Goal: Task Accomplishment & Management: Use online tool/utility

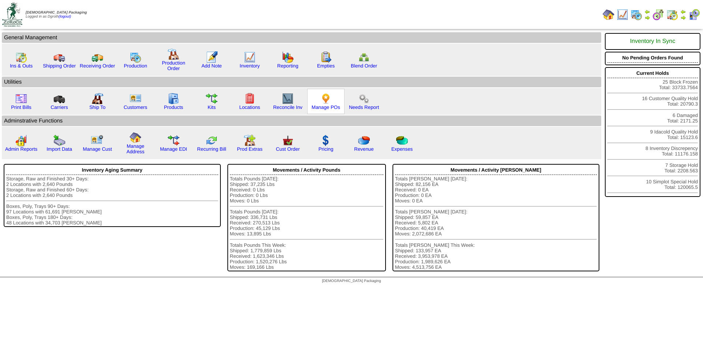
click at [327, 97] on img at bounding box center [326, 99] width 12 height 12
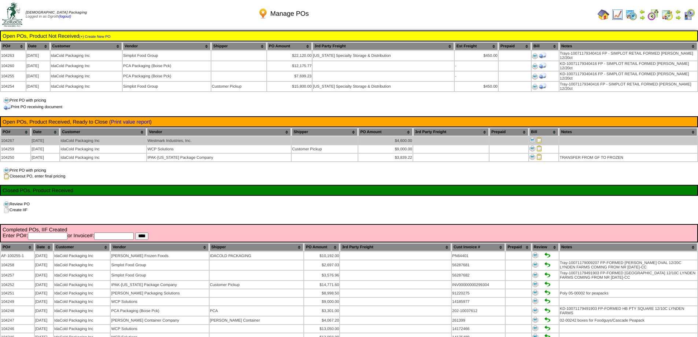
click at [536, 137] on img at bounding box center [539, 140] width 6 height 6
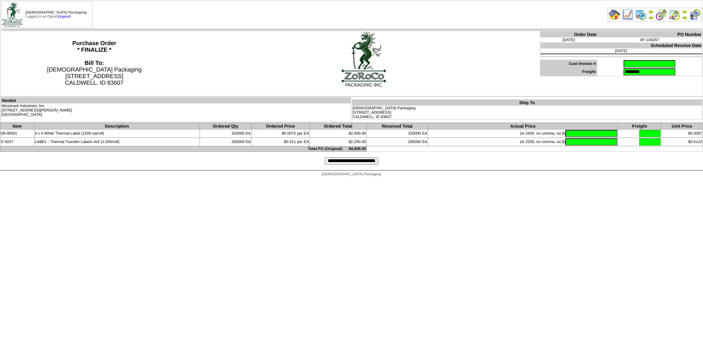
click at [628, 63] on input "text" at bounding box center [650, 63] width 52 height 7
type input "********"
click at [568, 132] on input "text" at bounding box center [592, 133] width 52 height 7
type input "*******"
click at [594, 143] on input "text" at bounding box center [592, 141] width 52 height 7
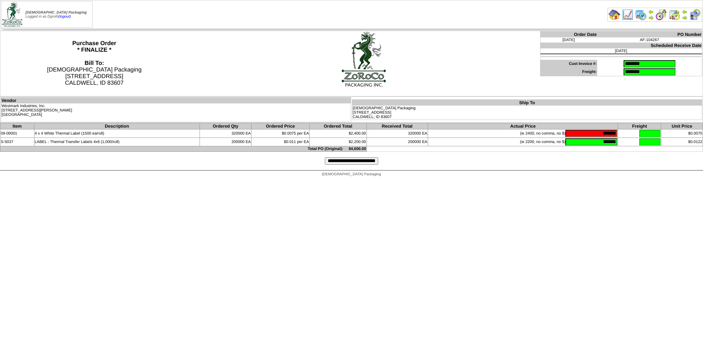
type input "*******"
click at [372, 161] on input "**********" at bounding box center [351, 160] width 53 height 7
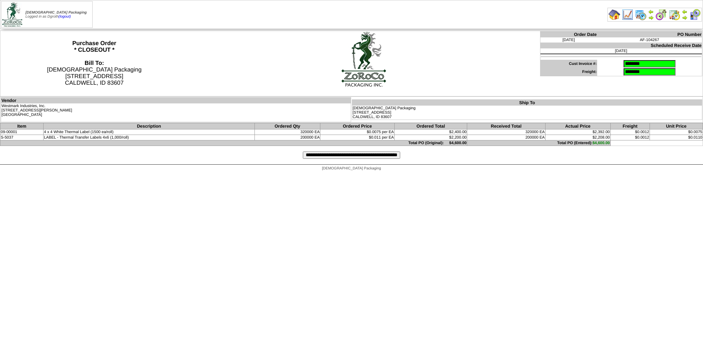
click at [370, 157] on input "**********" at bounding box center [351, 154] width 97 height 7
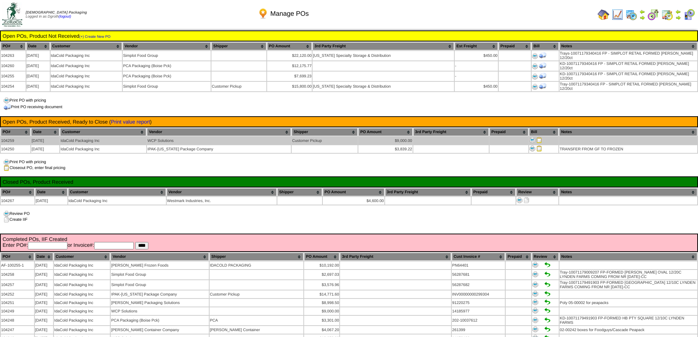
click at [539, 137] on img at bounding box center [539, 140] width 6 height 6
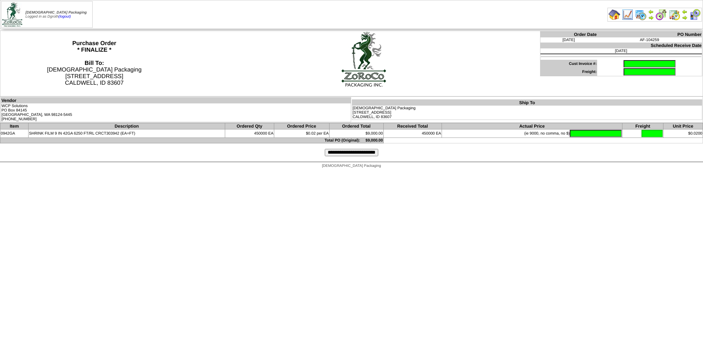
click at [629, 60] on input "text" at bounding box center [650, 63] width 52 height 7
type input "********"
click at [580, 135] on input "text" at bounding box center [596, 133] width 52 height 7
type input "*******"
click at [347, 151] on input "**********" at bounding box center [351, 152] width 53 height 7
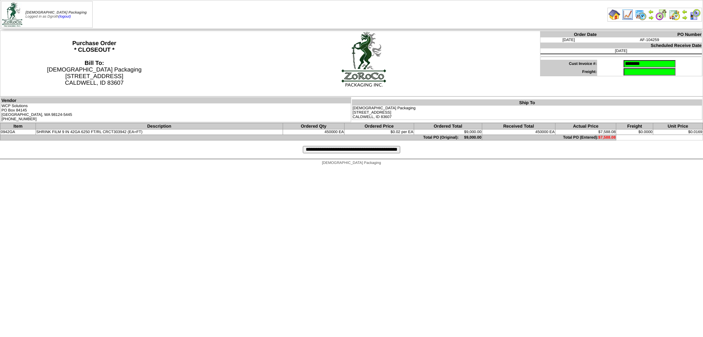
click at [348, 151] on input "**********" at bounding box center [351, 149] width 97 height 7
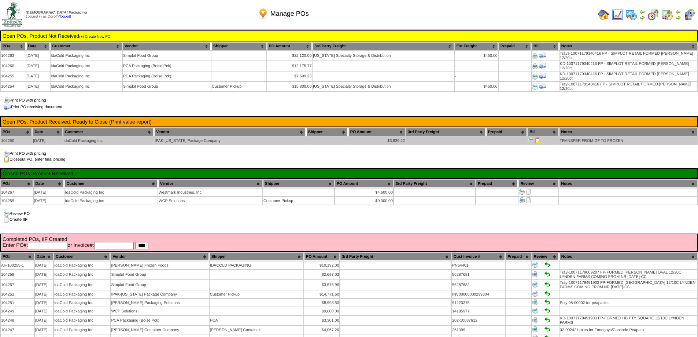
click at [537, 138] on img at bounding box center [538, 140] width 6 height 6
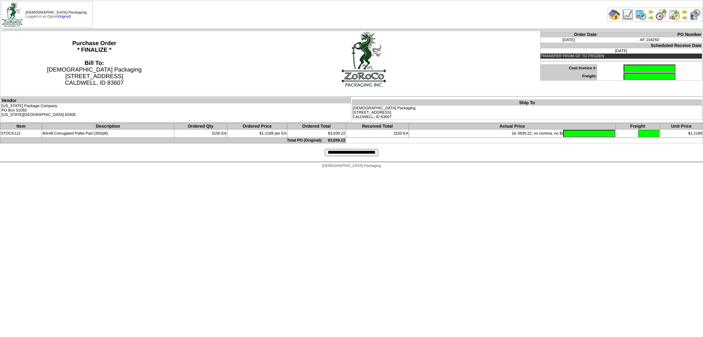
click at [624, 70] on input "text" at bounding box center [650, 67] width 52 height 7
type input "**********"
click at [579, 135] on input "text" at bounding box center [589, 133] width 52 height 7
type input "*******"
click at [349, 152] on input "**********" at bounding box center [351, 152] width 53 height 7
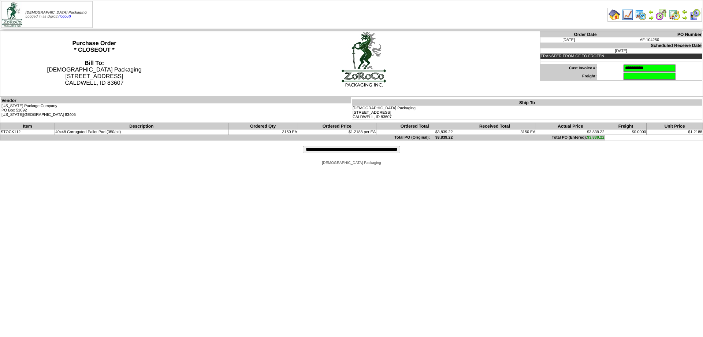
click at [319, 148] on input "**********" at bounding box center [351, 149] width 97 height 7
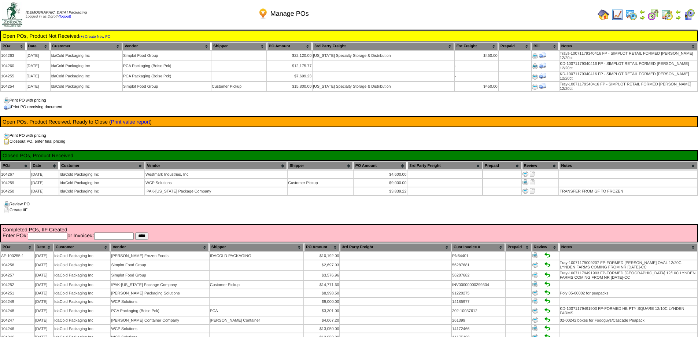
click at [44, 232] on input "text" at bounding box center [48, 235] width 40 height 7
type input "******"
click at [135, 232] on input "****" at bounding box center [141, 235] width 13 height 7
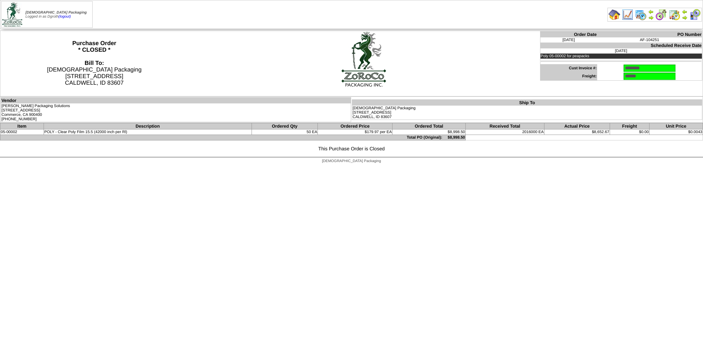
click at [184, 167] on html "Zoroco Packaging Logged in as Dgroth (logout) Print All" at bounding box center [351, 83] width 703 height 167
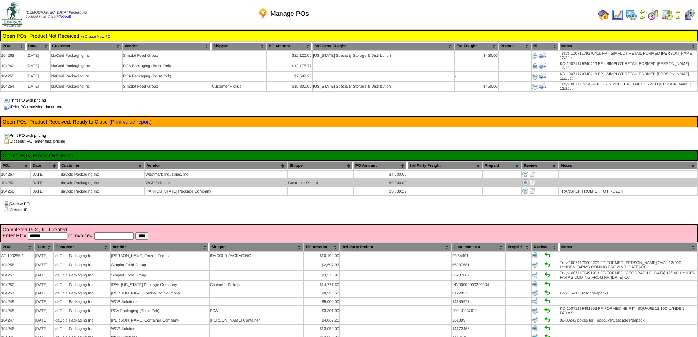
click at [532, 179] on img at bounding box center [532, 182] width 6 height 6
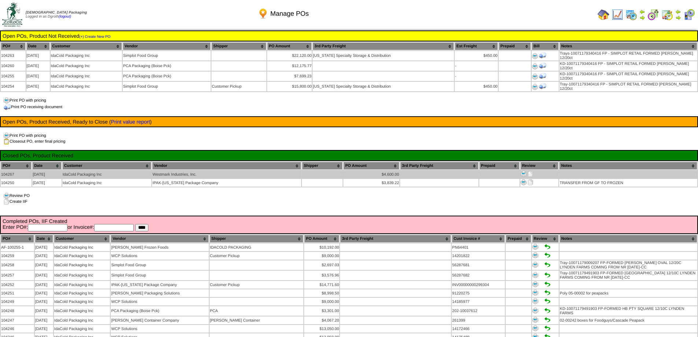
click at [529, 171] on img at bounding box center [531, 174] width 6 height 6
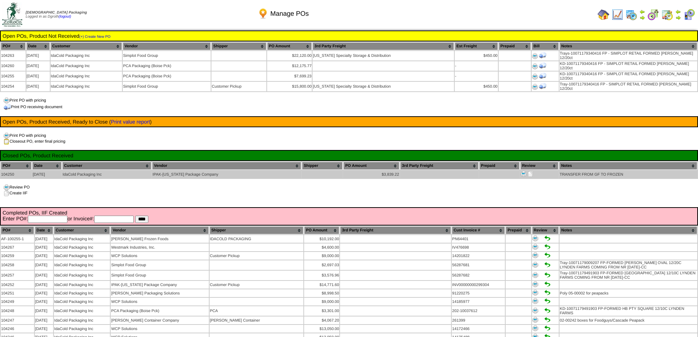
click at [522, 172] on img at bounding box center [524, 174] width 6 height 6
click at [528, 171] on img at bounding box center [531, 174] width 6 height 6
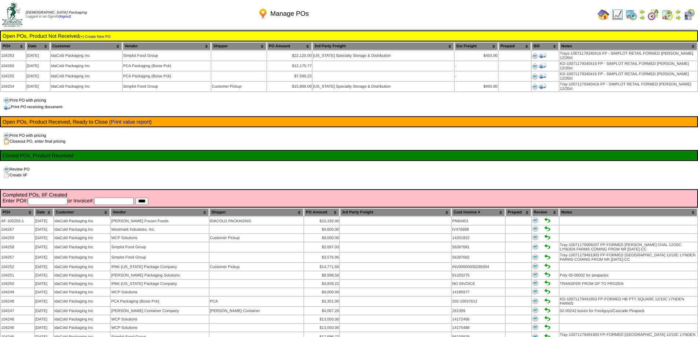
click at [602, 17] on img at bounding box center [604, 15] width 12 height 12
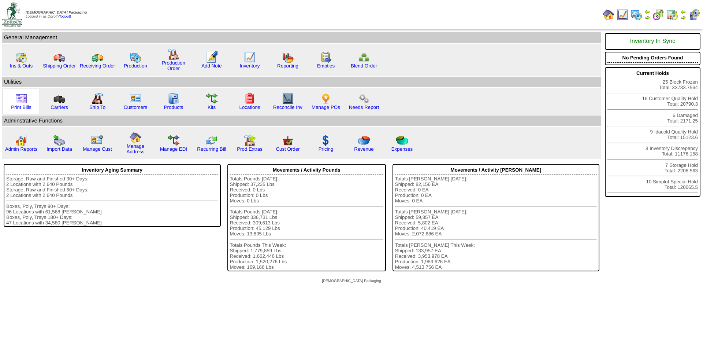
click at [17, 101] on img at bounding box center [21, 99] width 12 height 12
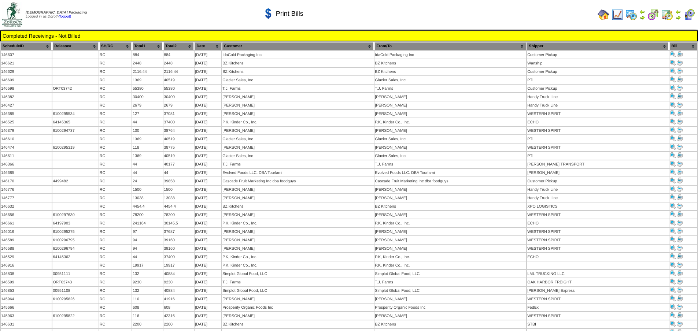
click at [292, 44] on th "Customer" at bounding box center [298, 46] width 152 height 8
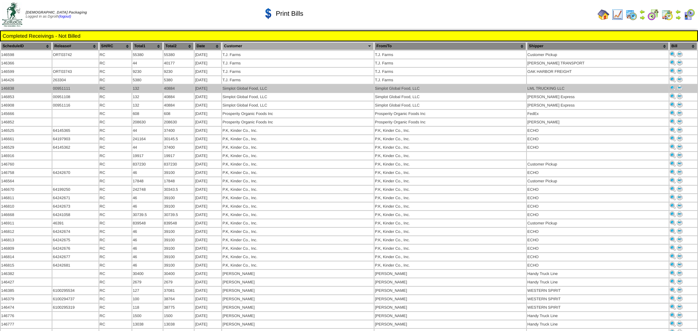
click at [681, 85] on img at bounding box center [680, 88] width 6 height 6
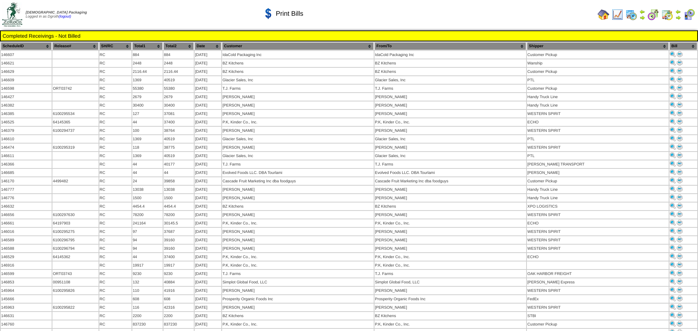
click at [255, 44] on th "Customer" at bounding box center [298, 46] width 152 height 8
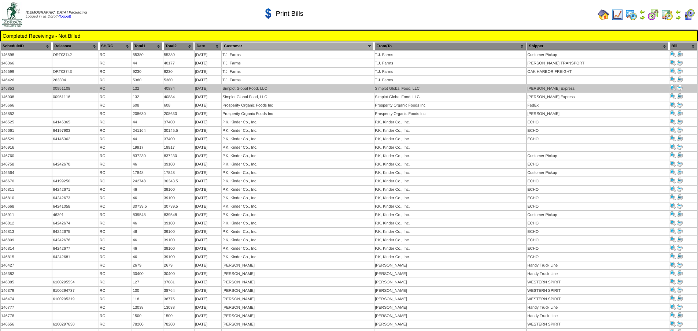
click at [678, 86] on img at bounding box center [680, 88] width 6 height 6
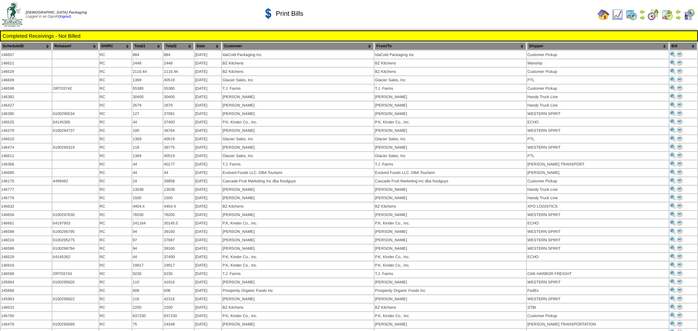
click at [283, 43] on th "Customer" at bounding box center [298, 46] width 152 height 8
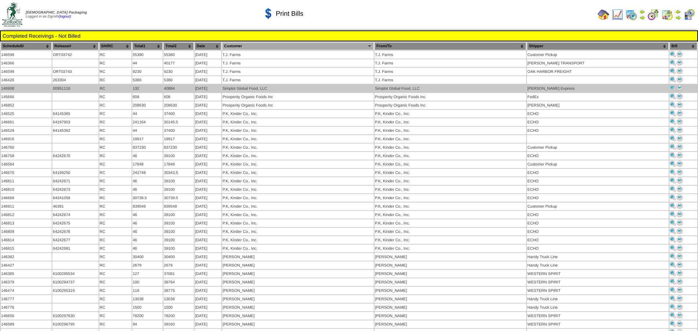
click at [678, 85] on img at bounding box center [680, 88] width 6 height 6
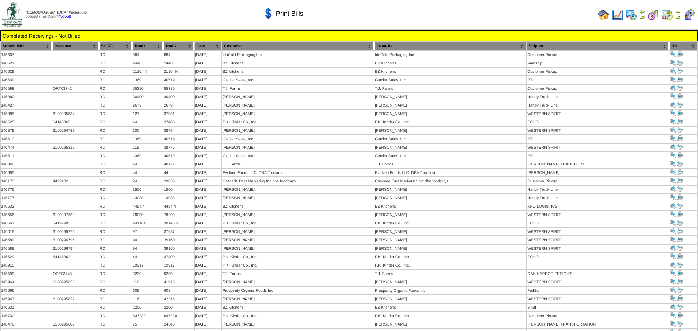
click at [307, 44] on th "Customer" at bounding box center [298, 46] width 152 height 8
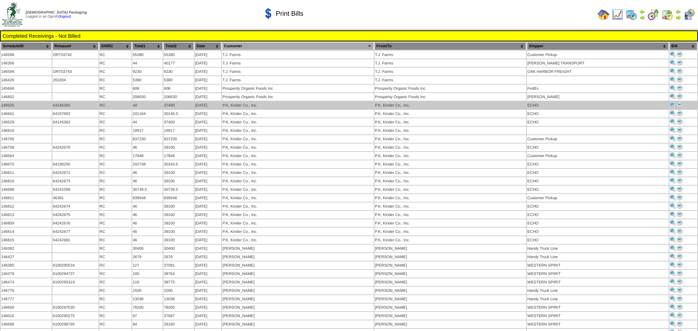
click at [678, 102] on img at bounding box center [680, 105] width 6 height 6
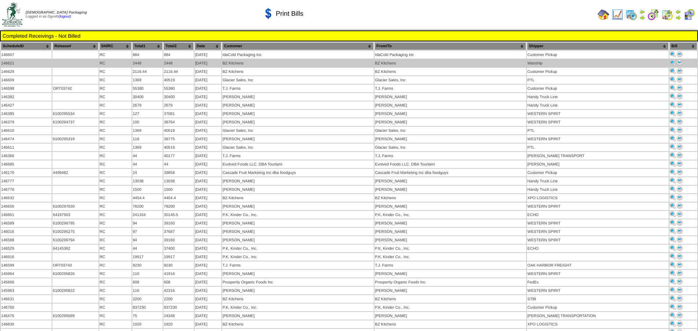
click at [680, 62] on img at bounding box center [680, 63] width 6 height 6
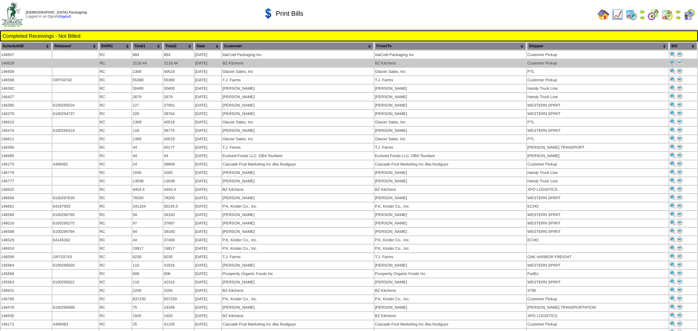
click at [680, 63] on img at bounding box center [680, 63] width 6 height 6
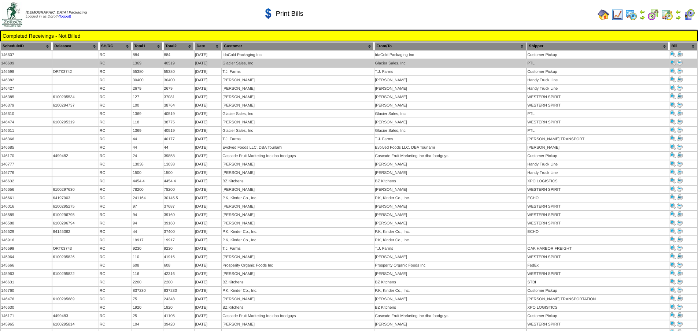
click at [679, 61] on img at bounding box center [680, 63] width 6 height 6
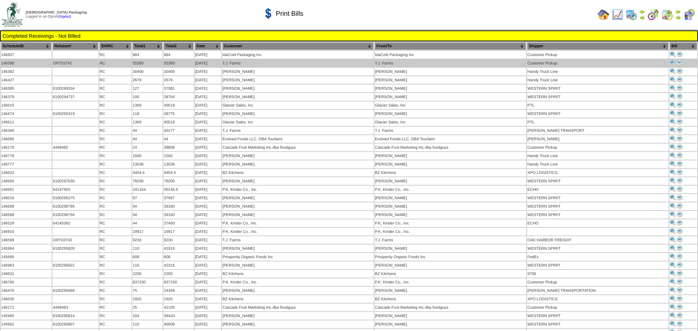
click at [678, 63] on img at bounding box center [680, 63] width 6 height 6
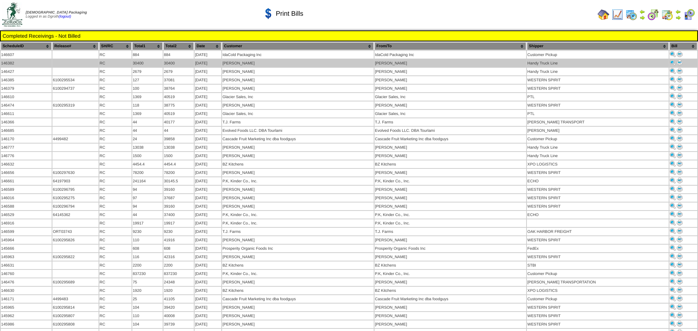
click at [678, 63] on img at bounding box center [680, 63] width 6 height 6
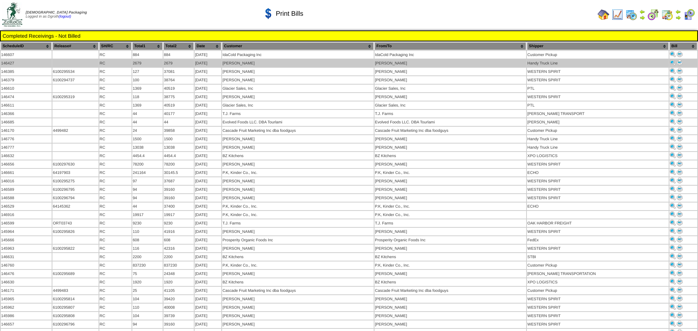
click at [677, 63] on img at bounding box center [680, 63] width 6 height 6
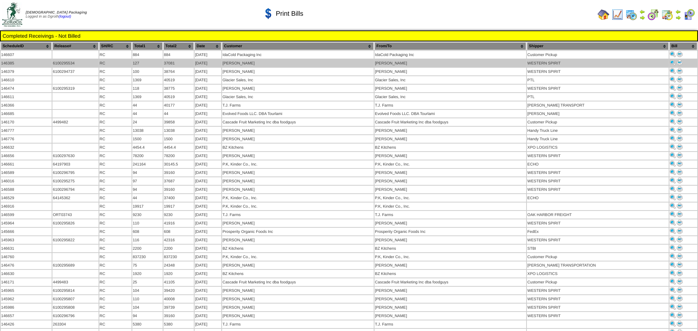
click at [679, 63] on img at bounding box center [680, 63] width 6 height 6
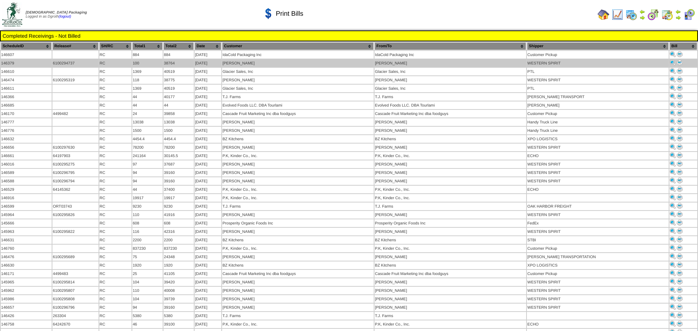
click at [679, 63] on img at bounding box center [680, 63] width 6 height 6
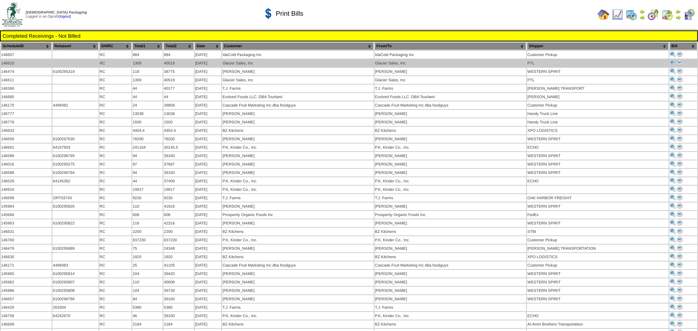
click at [679, 62] on img at bounding box center [680, 63] width 6 height 6
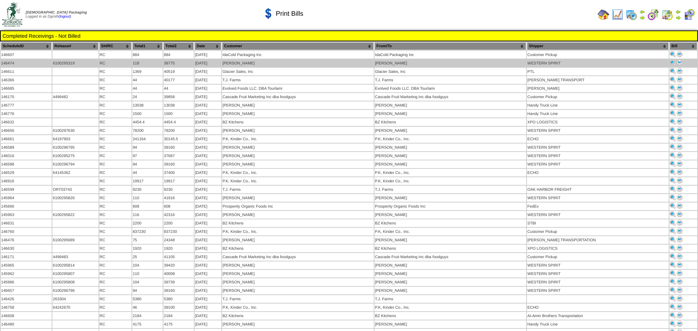
click at [677, 63] on img at bounding box center [680, 63] width 6 height 6
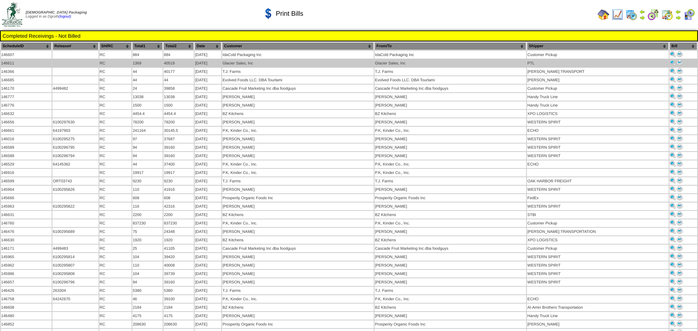
click at [678, 61] on img at bounding box center [680, 63] width 6 height 6
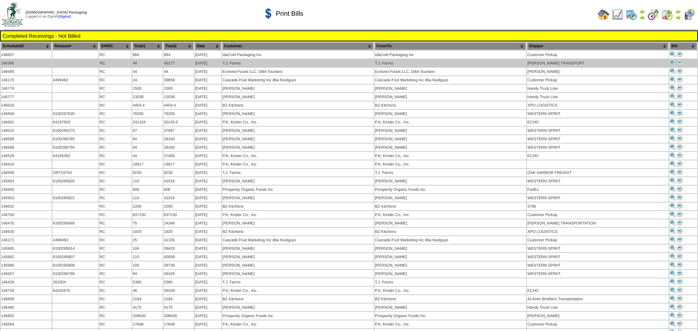
click at [678, 63] on img at bounding box center [680, 63] width 6 height 6
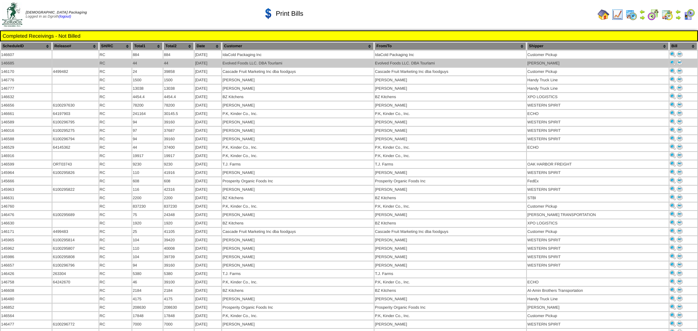
click at [677, 63] on img at bounding box center [680, 63] width 6 height 6
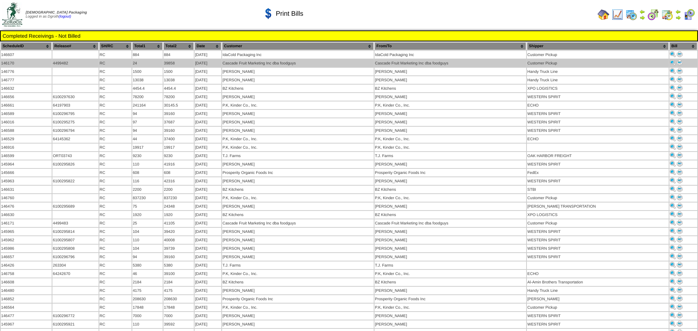
click at [678, 63] on img at bounding box center [680, 63] width 6 height 6
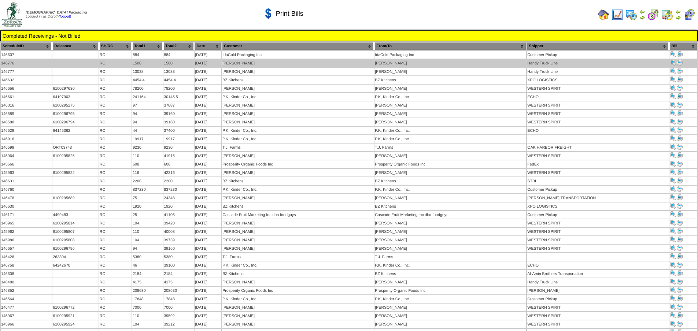
click at [677, 62] on img at bounding box center [680, 63] width 6 height 6
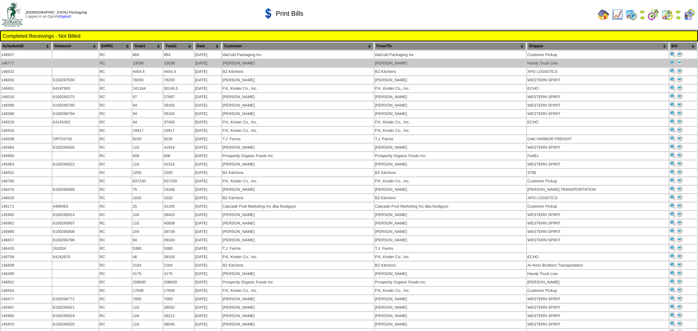
click at [680, 62] on img at bounding box center [680, 63] width 6 height 6
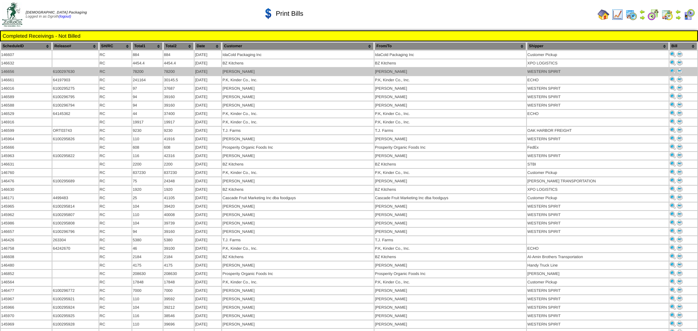
click at [679, 71] on img at bounding box center [680, 71] width 6 height 6
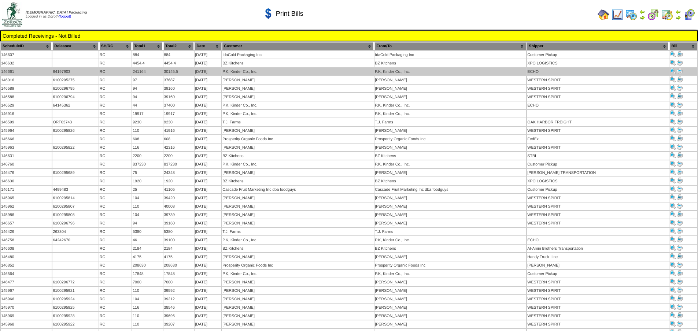
click at [678, 71] on img at bounding box center [680, 71] width 6 height 6
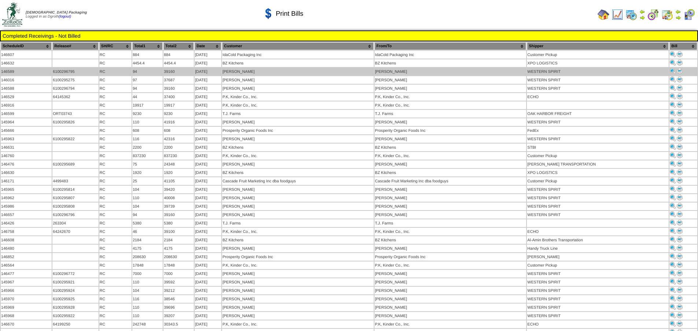
click at [680, 70] on img at bounding box center [680, 71] width 6 height 6
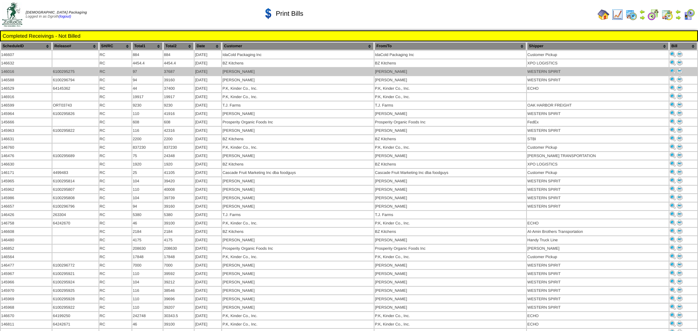
click at [677, 71] on img at bounding box center [680, 71] width 6 height 6
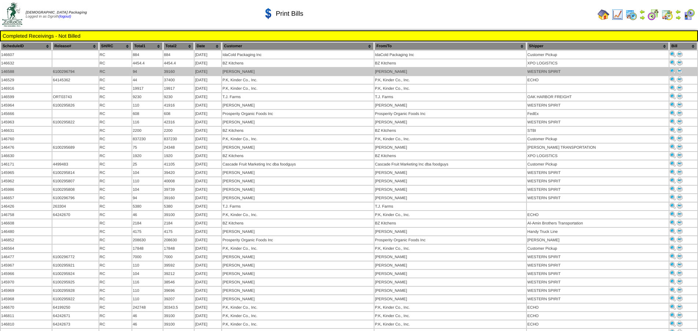
click at [679, 71] on img at bounding box center [680, 71] width 6 height 6
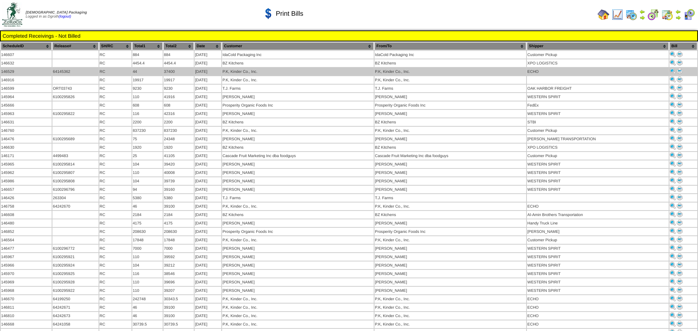
click at [678, 70] on img at bounding box center [680, 71] width 6 height 6
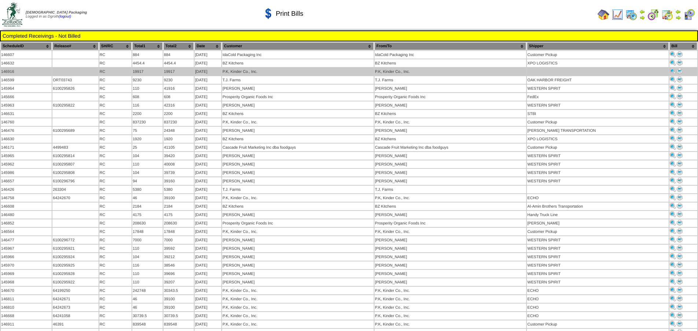
click at [678, 70] on img at bounding box center [680, 71] width 6 height 6
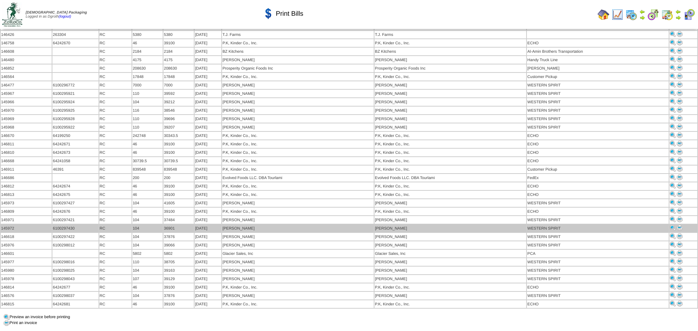
scroll to position [256, 0]
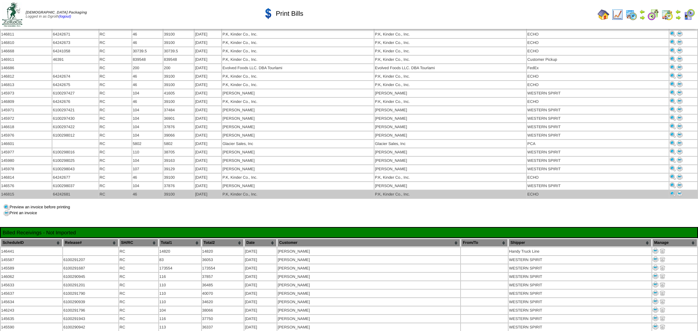
click at [678, 191] on img at bounding box center [680, 194] width 6 height 6
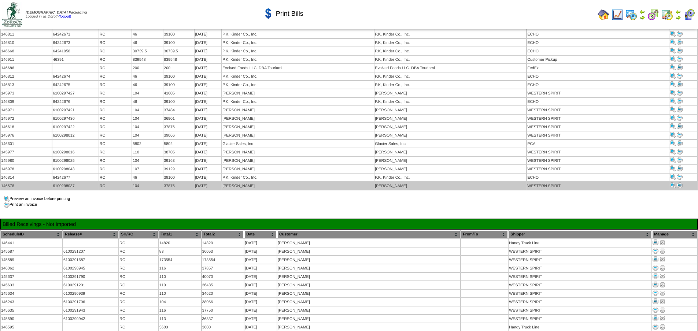
scroll to position [256, 0]
click at [680, 182] on img at bounding box center [680, 185] width 6 height 6
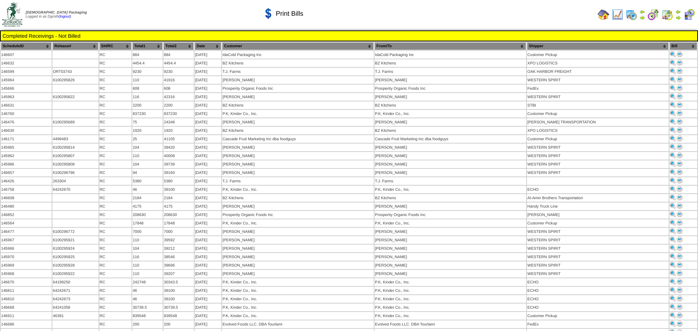
scroll to position [256, 0]
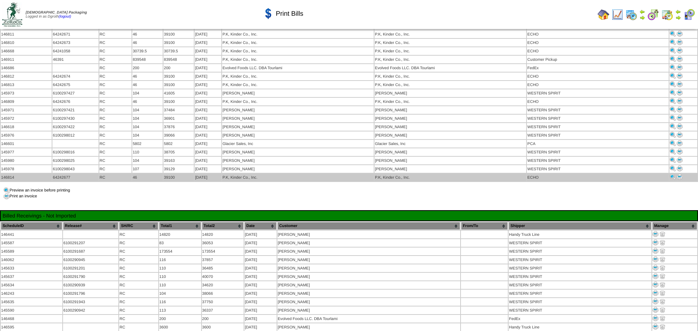
click at [681, 174] on img at bounding box center [680, 177] width 6 height 6
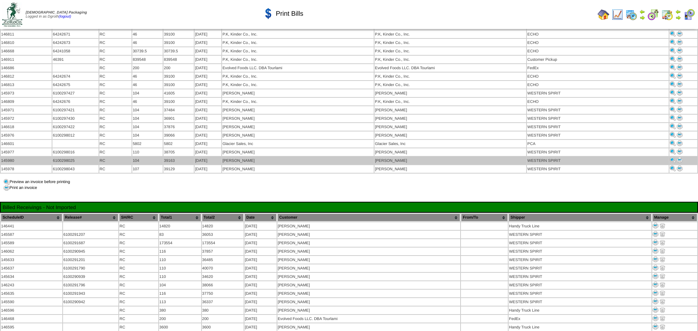
scroll to position [256, 0]
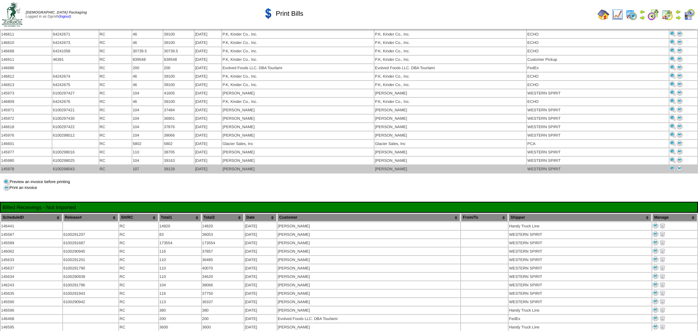
click at [682, 165] on td at bounding box center [683, 169] width 28 height 8
click at [681, 166] on img at bounding box center [680, 169] width 6 height 6
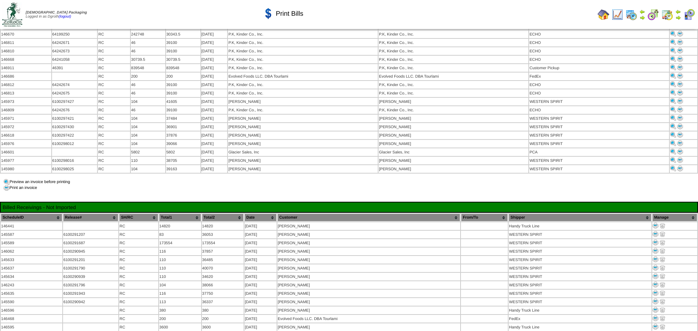
scroll to position [256, 0]
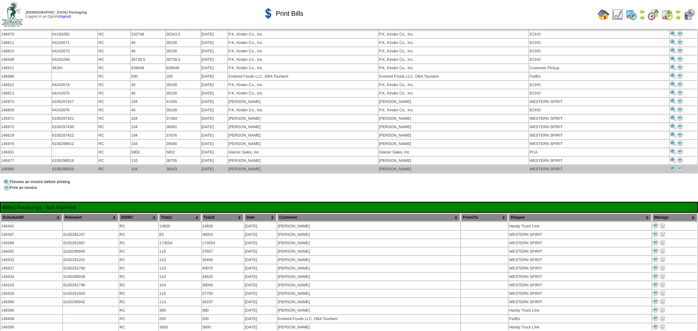
click at [681, 166] on img at bounding box center [680, 169] width 6 height 6
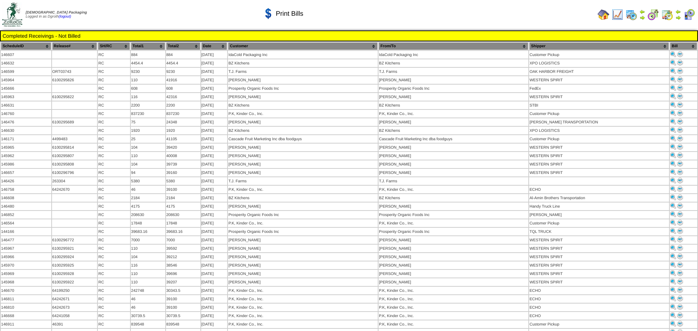
scroll to position [256, 0]
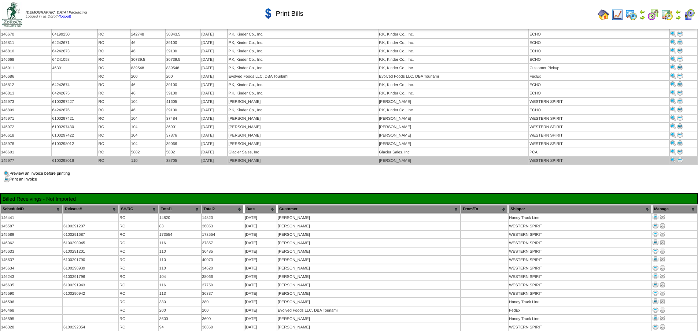
click at [680, 157] on img at bounding box center [680, 160] width 6 height 6
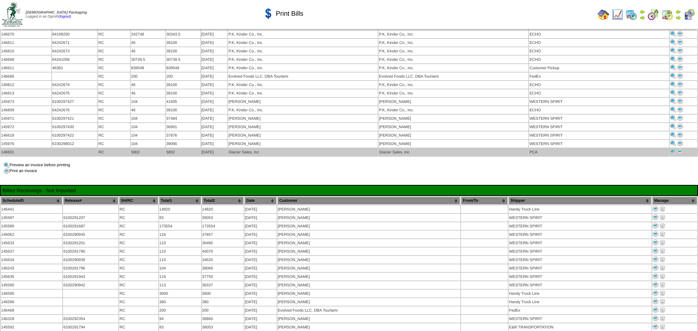
scroll to position [256, 0]
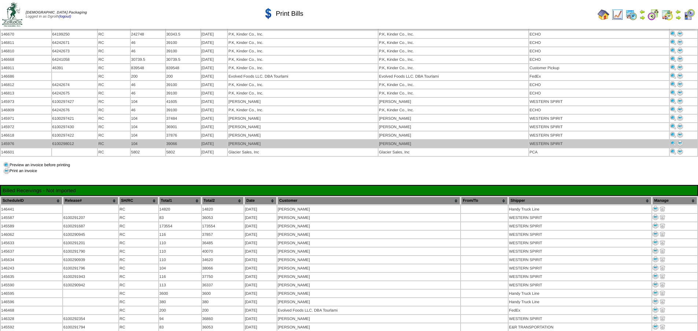
click at [680, 140] on img at bounding box center [680, 143] width 6 height 6
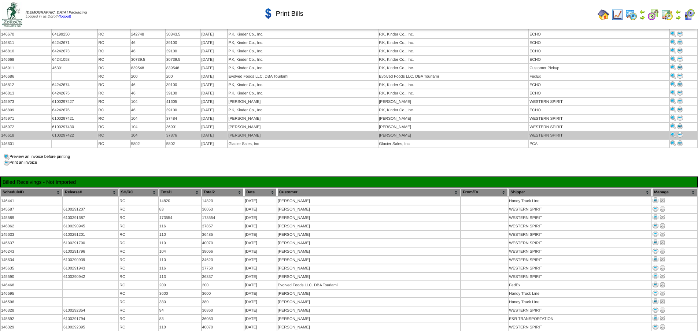
scroll to position [256, 0]
click at [680, 132] on img at bounding box center [680, 135] width 6 height 6
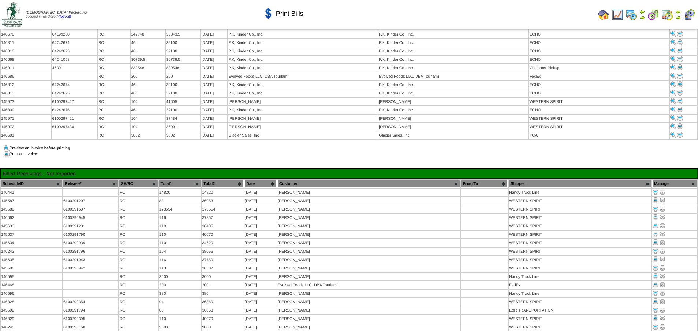
scroll to position [256, 0]
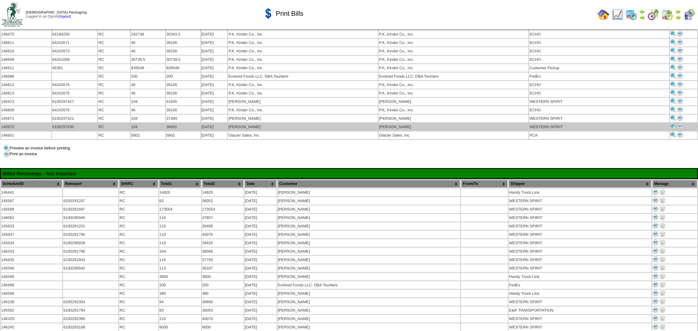
click at [680, 123] on img at bounding box center [680, 126] width 6 height 6
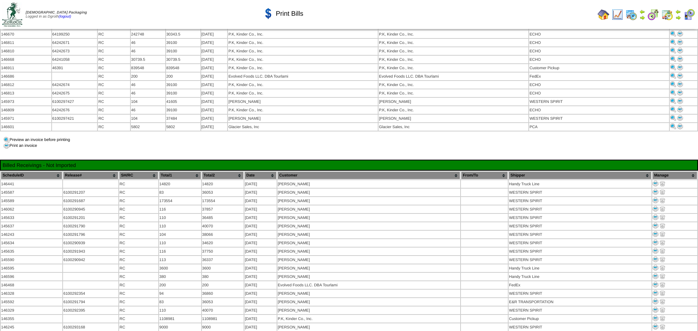
scroll to position [256, 0]
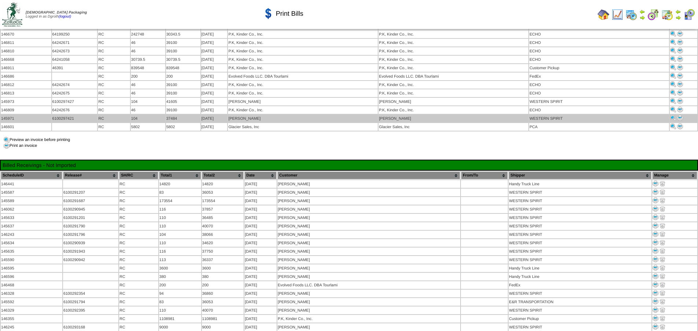
click at [677, 115] on img at bounding box center [680, 118] width 6 height 6
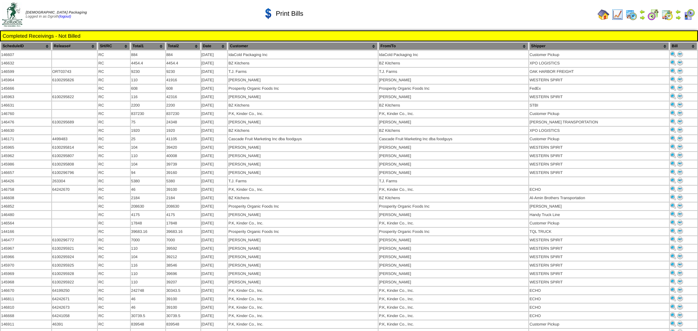
scroll to position [256, 0]
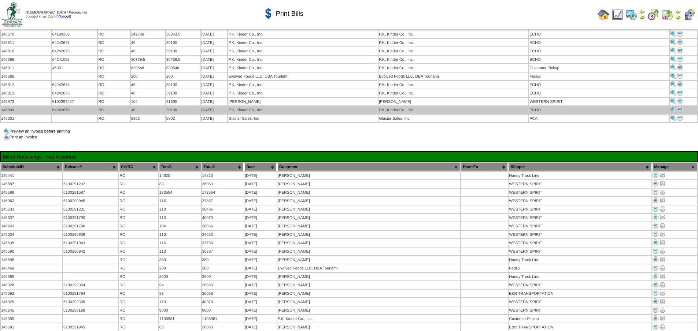
click at [680, 107] on img at bounding box center [680, 110] width 6 height 6
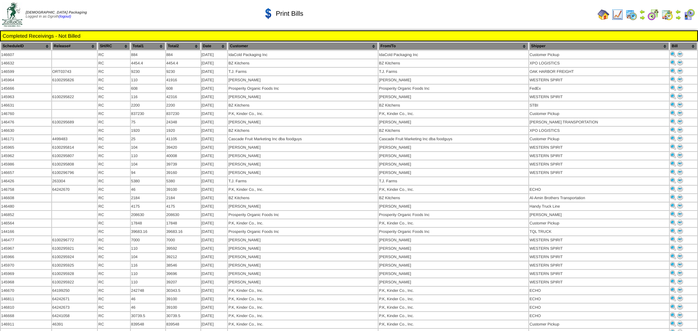
scroll to position [256, 0]
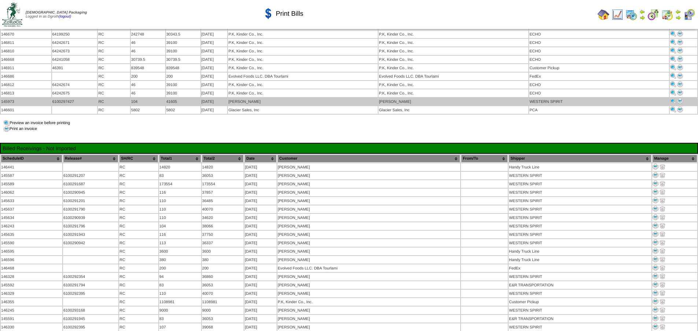
click at [678, 98] on img at bounding box center [680, 101] width 6 height 6
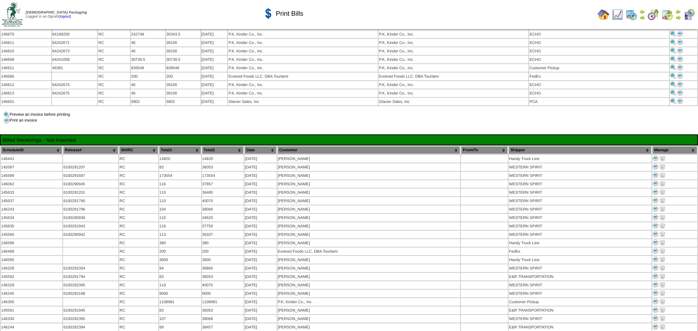
scroll to position [256, 0]
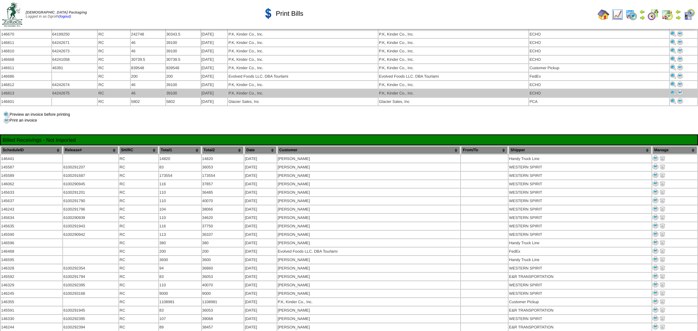
click at [680, 90] on img at bounding box center [680, 93] width 6 height 6
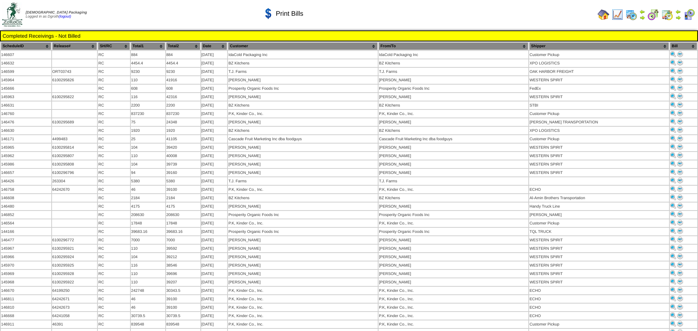
scroll to position [256, 0]
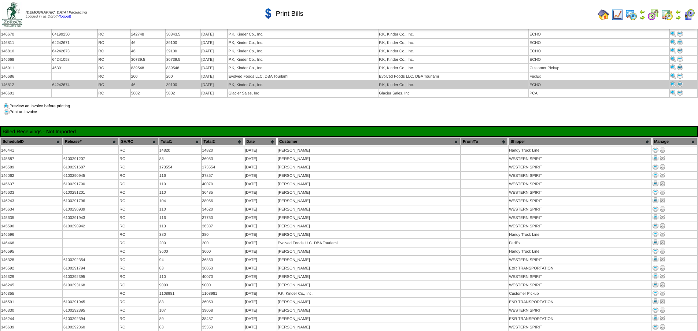
click at [677, 81] on img at bounding box center [680, 84] width 6 height 6
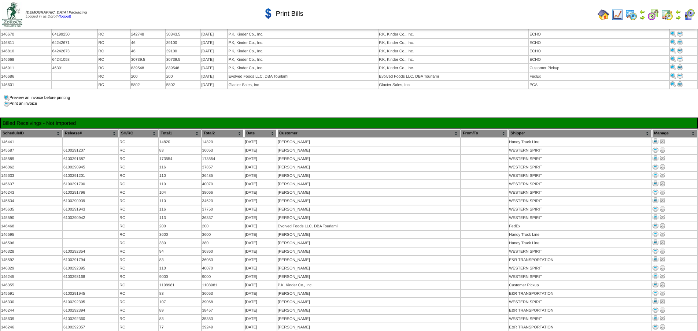
scroll to position [256, 0]
click at [602, 95] on div "Preview an invoice before printing Print an invoice" at bounding box center [349, 101] width 698 height 12
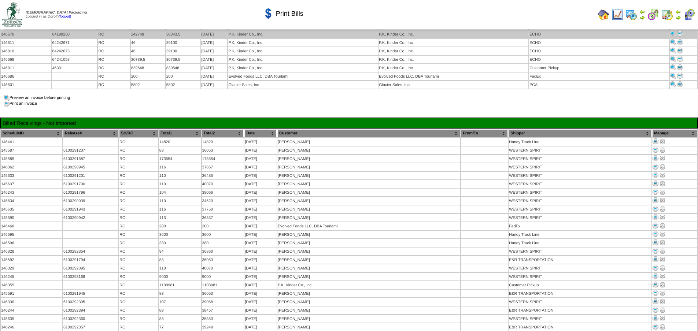
scroll to position [183, 0]
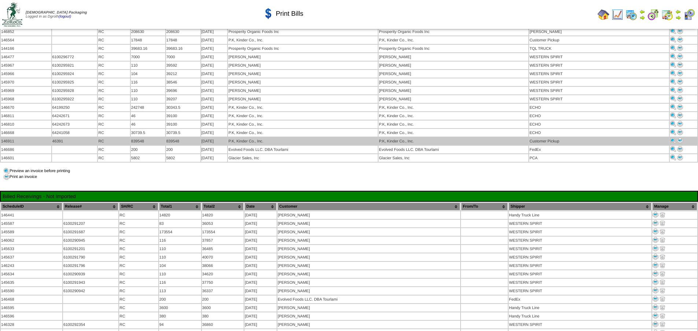
click at [677, 138] on img at bounding box center [680, 141] width 6 height 6
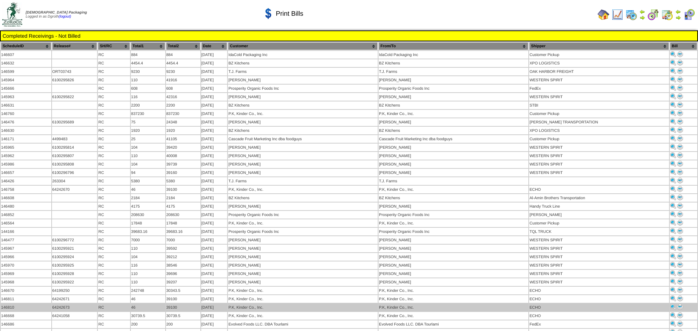
scroll to position [183, 0]
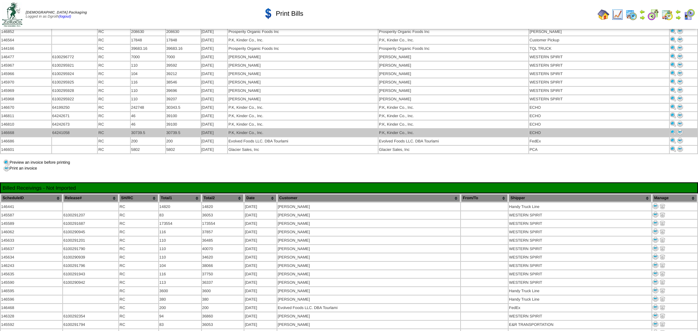
click at [679, 129] on img at bounding box center [680, 132] width 6 height 6
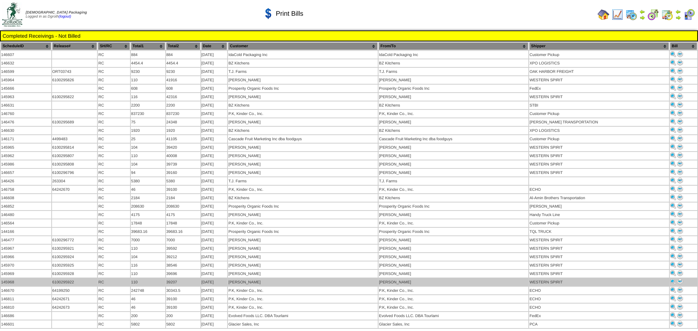
scroll to position [183, 0]
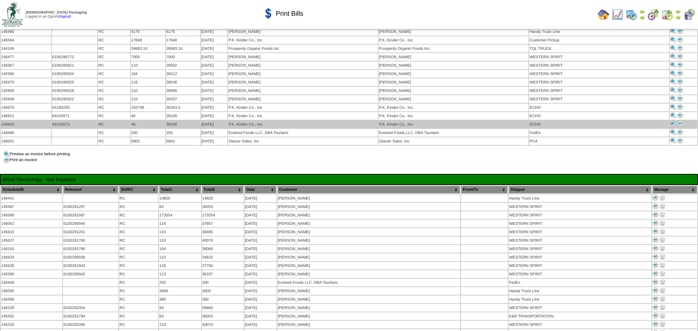
click at [680, 121] on img at bounding box center [680, 124] width 6 height 6
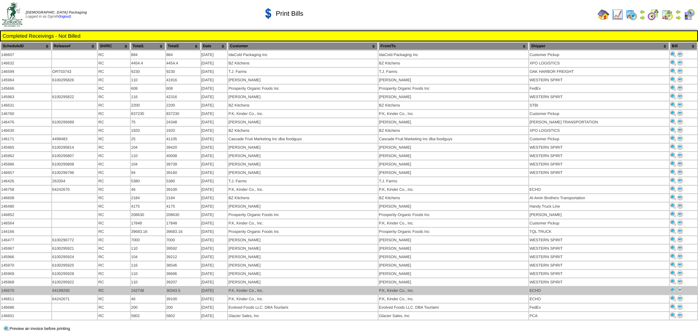
scroll to position [183, 0]
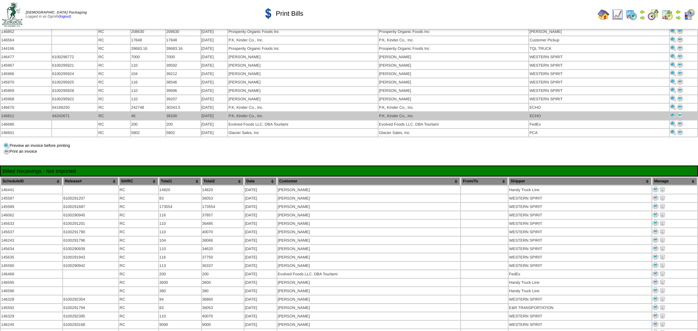
click at [678, 112] on img at bounding box center [680, 115] width 6 height 6
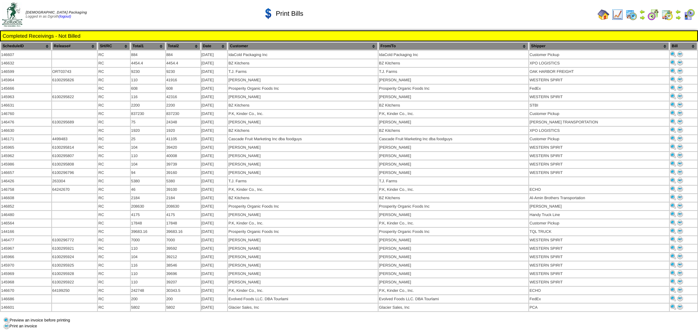
scroll to position [183, 0]
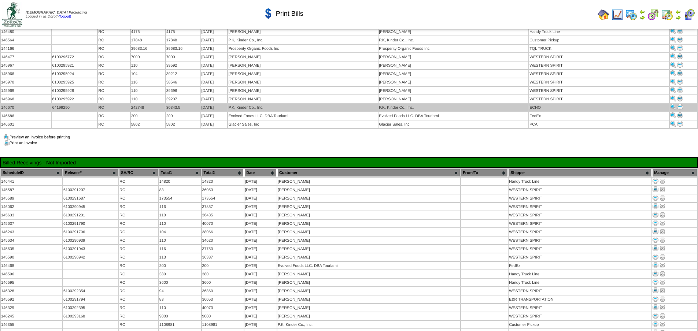
click at [680, 104] on img at bounding box center [680, 107] width 6 height 6
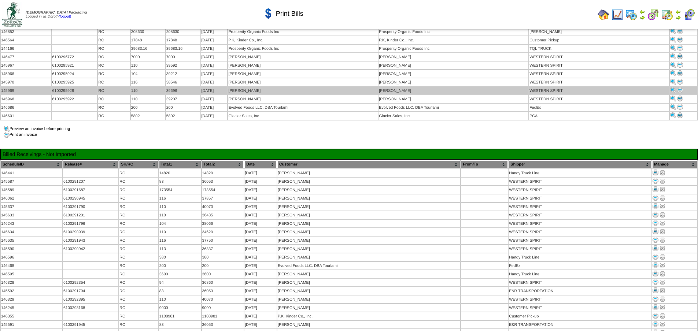
scroll to position [183, 0]
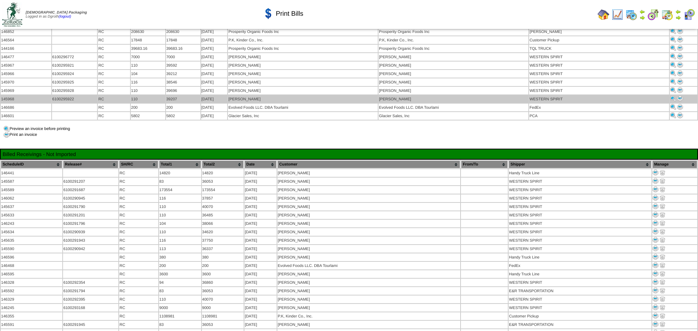
click at [680, 96] on img at bounding box center [680, 99] width 6 height 6
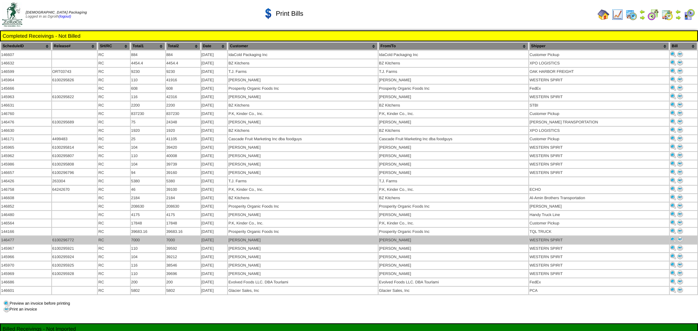
scroll to position [183, 0]
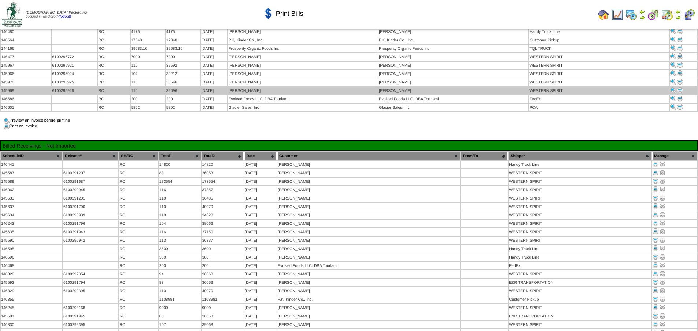
click at [680, 87] on img at bounding box center [680, 90] width 6 height 6
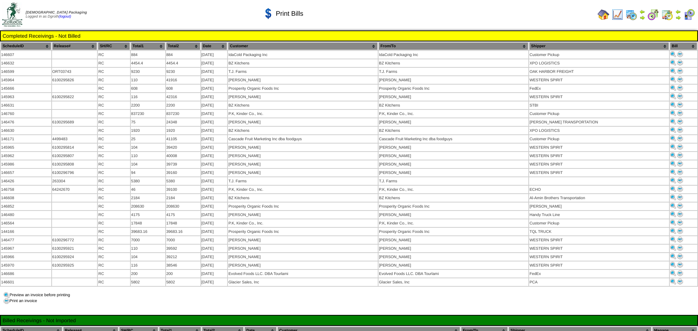
scroll to position [183, 0]
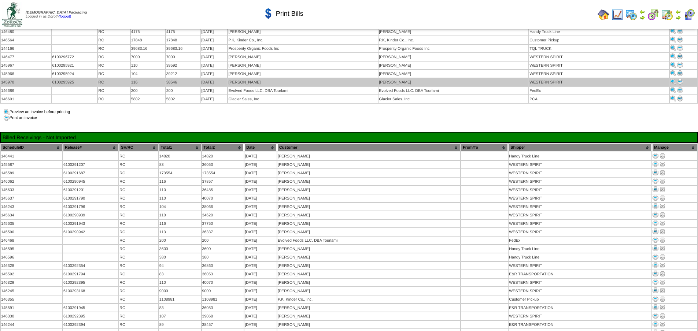
click at [680, 79] on img at bounding box center [680, 82] width 6 height 6
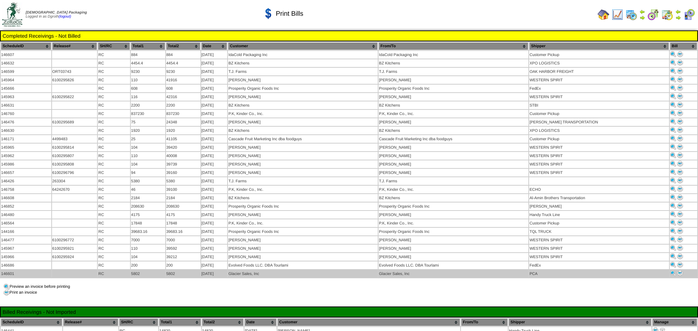
click at [679, 270] on img at bounding box center [680, 273] width 6 height 6
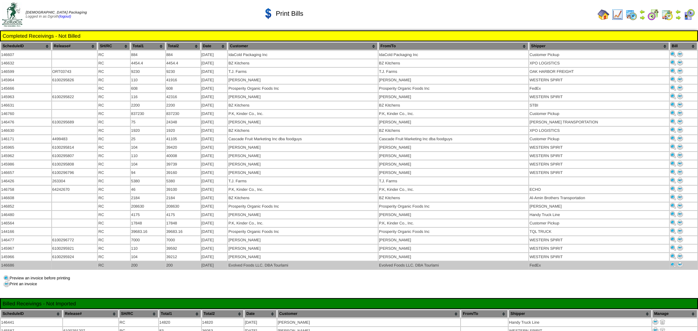
click at [678, 262] on img at bounding box center [680, 265] width 6 height 6
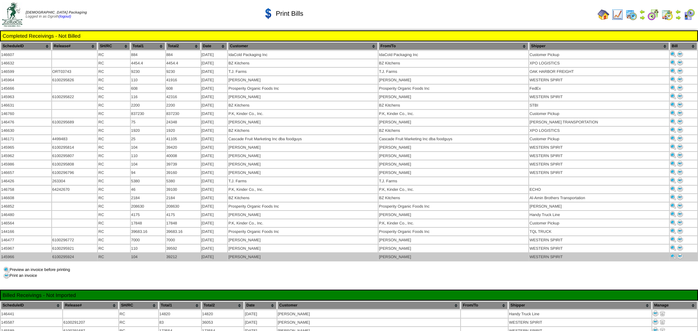
click at [680, 254] on img at bounding box center [680, 257] width 6 height 6
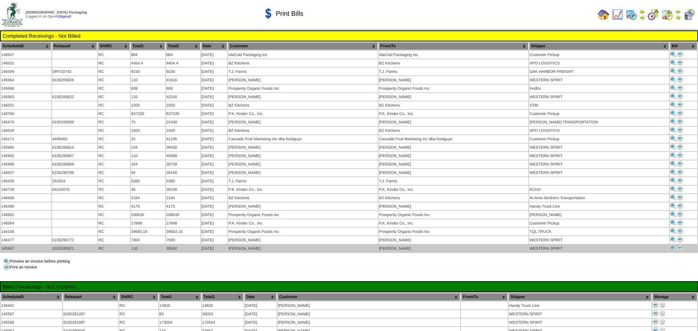
click at [680, 245] on img at bounding box center [680, 248] width 6 height 6
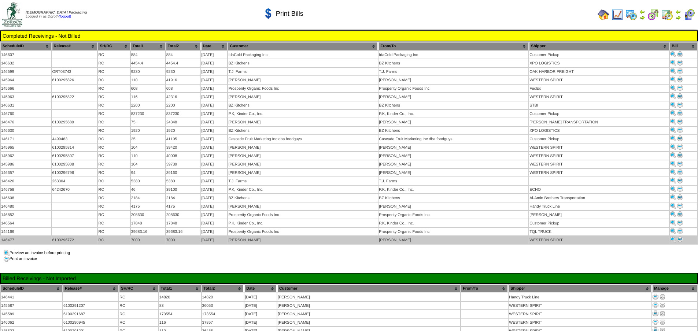
click at [680, 237] on img at bounding box center [680, 240] width 6 height 6
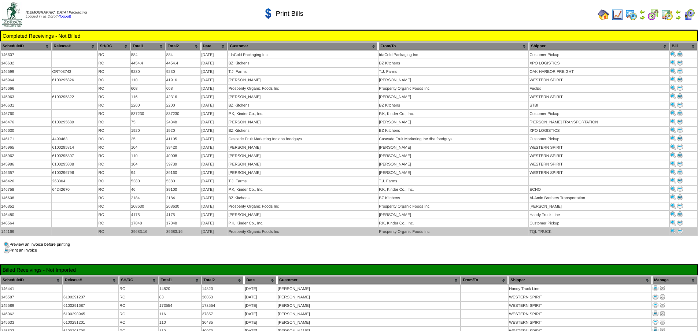
click at [679, 228] on img at bounding box center [680, 231] width 6 height 6
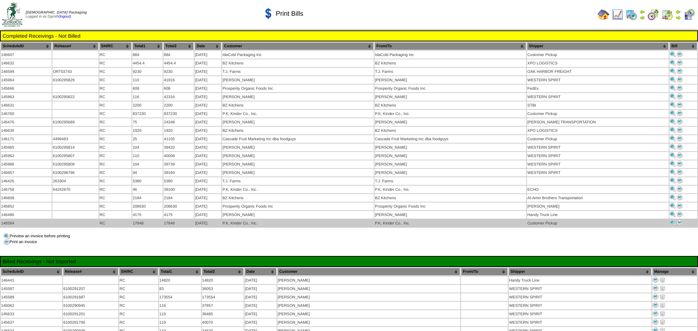
click at [681, 220] on img at bounding box center [680, 223] width 6 height 6
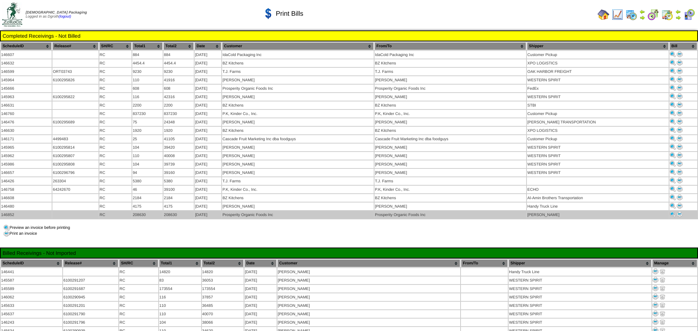
click at [679, 211] on img at bounding box center [680, 214] width 6 height 6
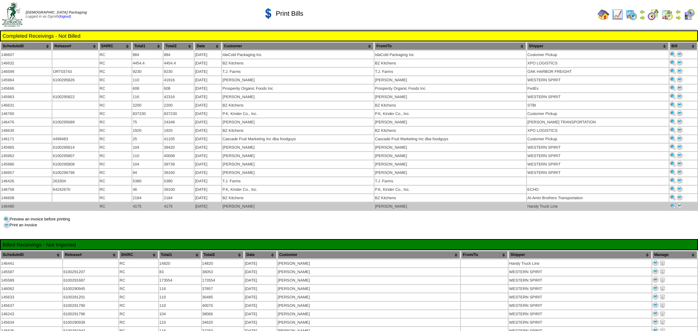
click at [680, 203] on img at bounding box center [680, 206] width 6 height 6
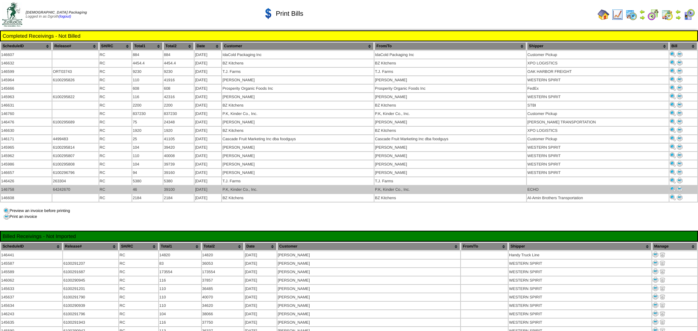
click at [678, 186] on img at bounding box center [680, 189] width 6 height 6
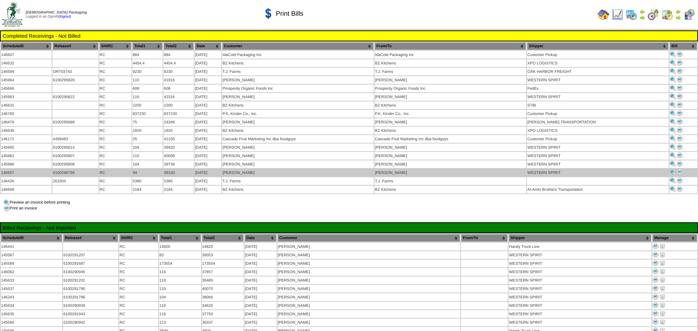
click at [677, 169] on img at bounding box center [680, 172] width 6 height 6
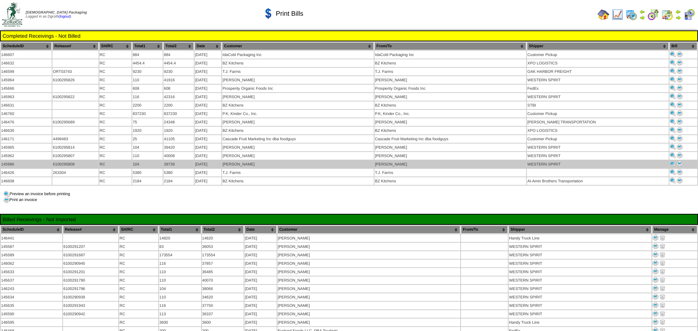
click at [678, 161] on img at bounding box center [680, 164] width 6 height 6
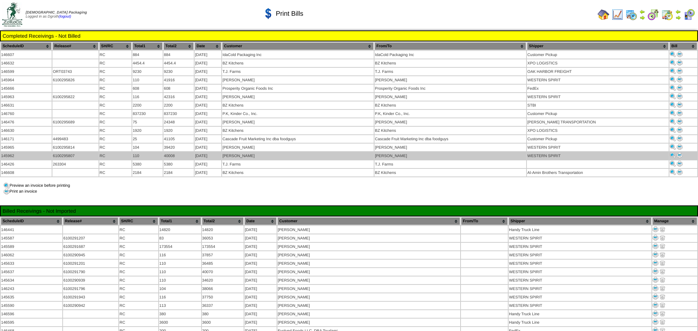
click at [680, 152] on img at bounding box center [680, 155] width 6 height 6
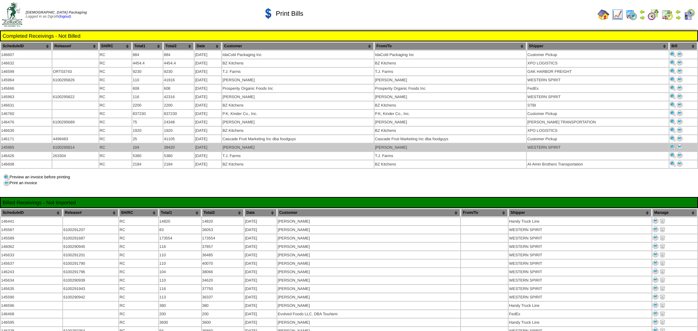
click at [678, 144] on img at bounding box center [680, 147] width 6 height 6
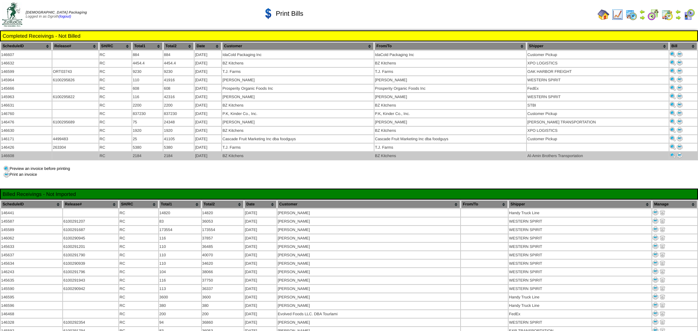
click at [680, 152] on img at bounding box center [680, 155] width 6 height 6
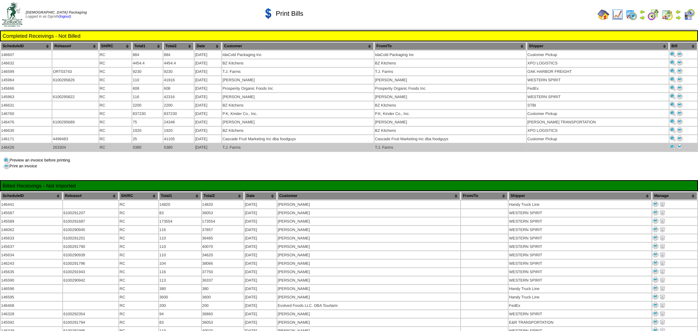
click at [679, 144] on img at bounding box center [680, 147] width 6 height 6
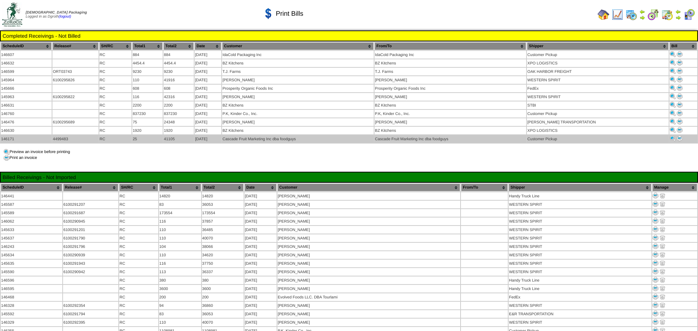
click at [679, 136] on img at bounding box center [680, 139] width 6 height 6
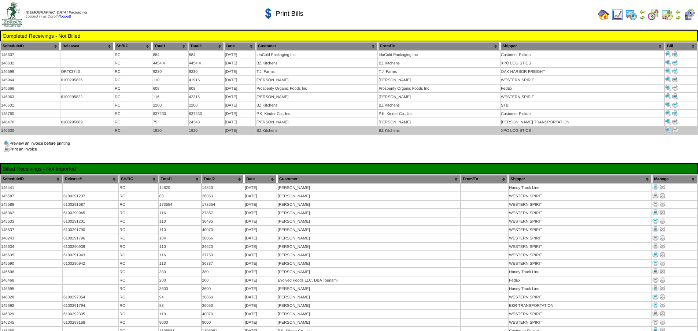
click at [673, 127] on img at bounding box center [675, 130] width 6 height 6
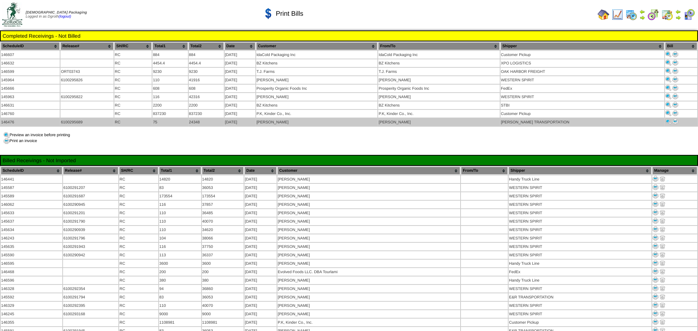
click at [675, 119] on img at bounding box center [675, 122] width 6 height 6
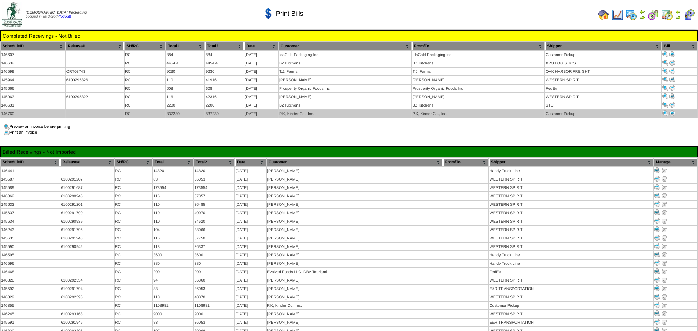
click at [672, 110] on img at bounding box center [672, 113] width 6 height 6
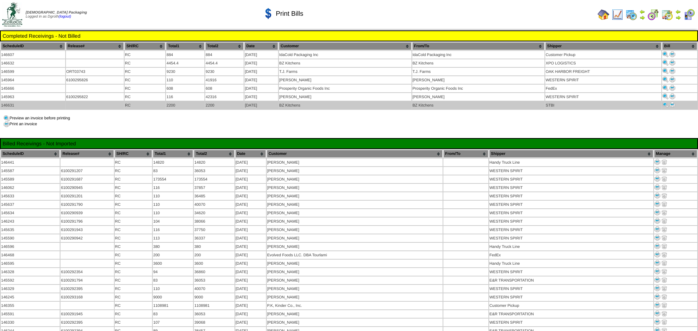
click at [673, 103] on img at bounding box center [672, 105] width 6 height 6
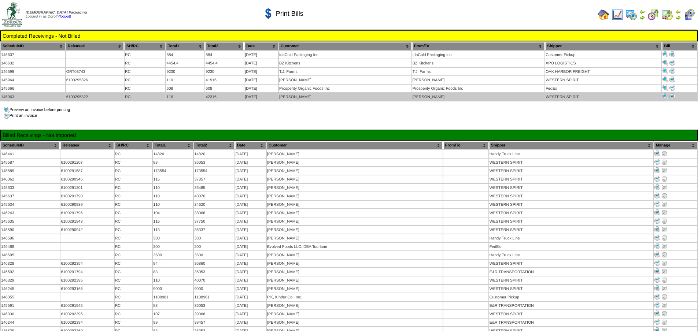
click at [672, 94] on img at bounding box center [672, 96] width 6 height 6
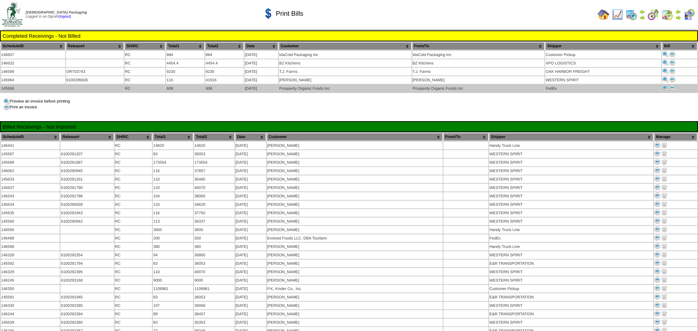
click at [674, 85] on img at bounding box center [672, 88] width 6 height 6
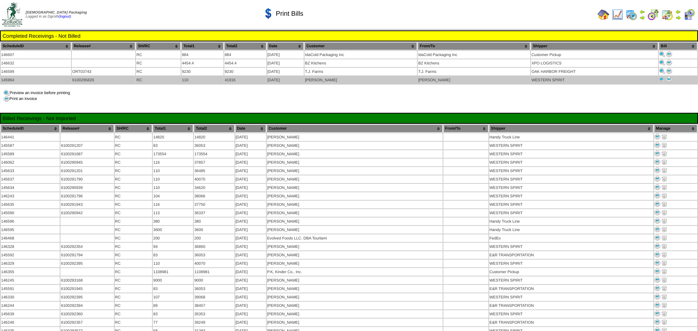
click at [669, 77] on img at bounding box center [669, 80] width 6 height 6
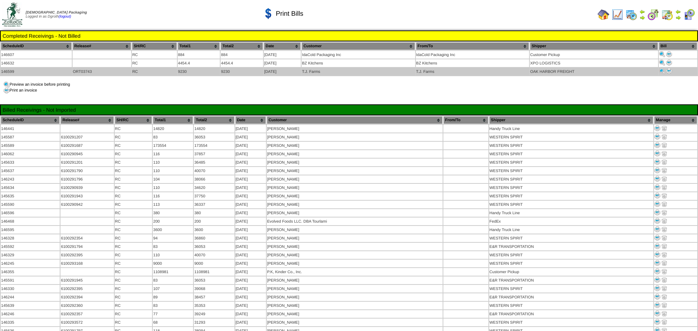
click at [669, 71] on img at bounding box center [669, 71] width 6 height 6
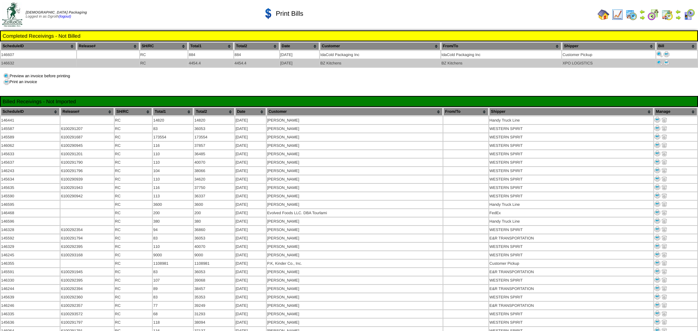
click at [665, 62] on img at bounding box center [666, 63] width 6 height 6
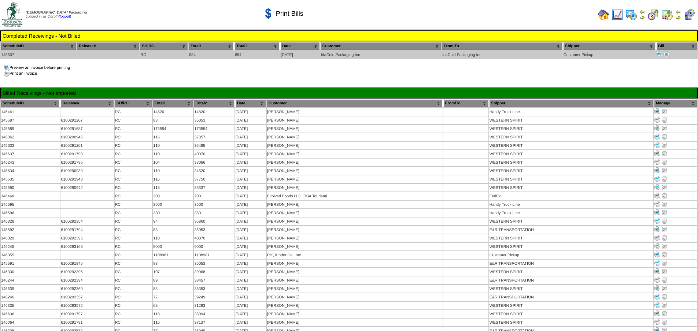
click at [658, 53] on img at bounding box center [660, 54] width 6 height 6
click at [665, 55] on img at bounding box center [666, 54] width 6 height 6
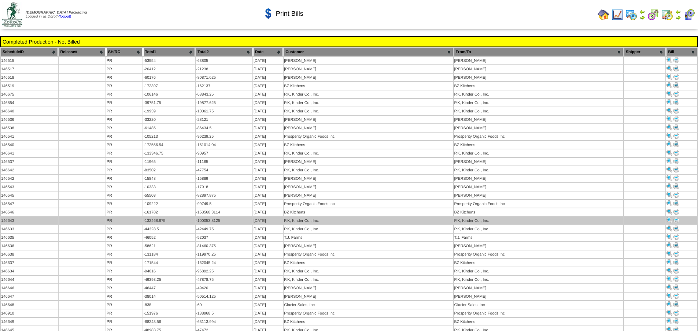
scroll to position [1282, 0]
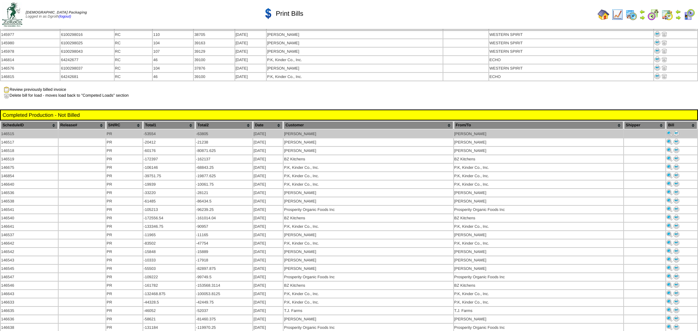
click at [677, 130] on img at bounding box center [676, 133] width 6 height 6
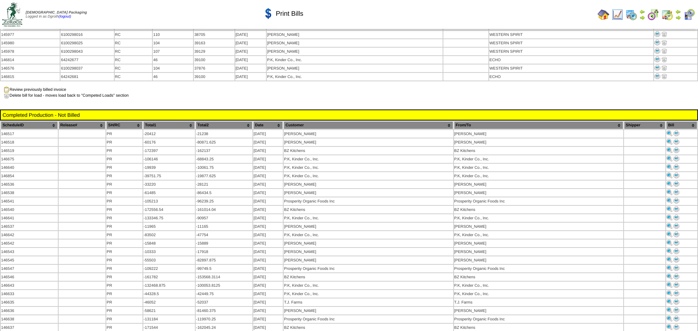
scroll to position [1282, 0]
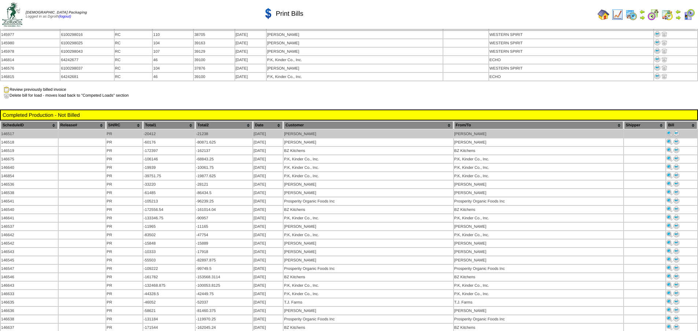
click at [677, 130] on img at bounding box center [676, 133] width 6 height 6
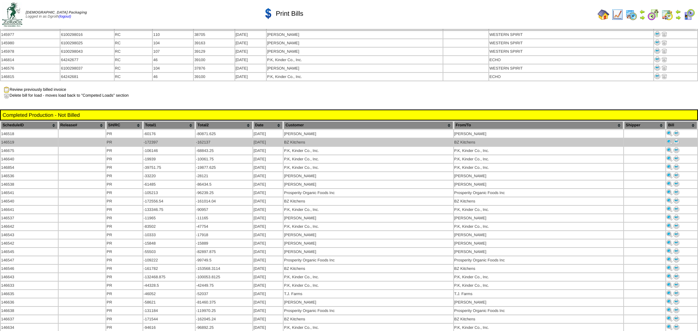
scroll to position [1282, 0]
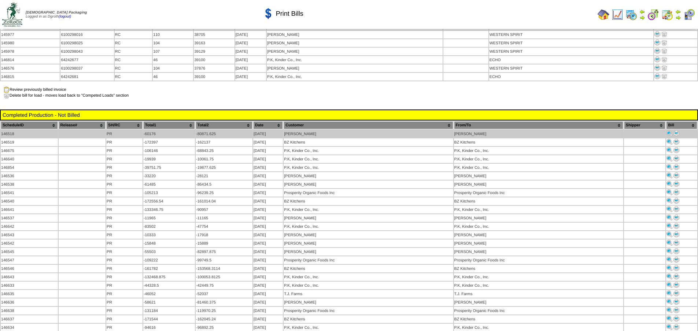
click at [675, 130] on img at bounding box center [676, 133] width 6 height 6
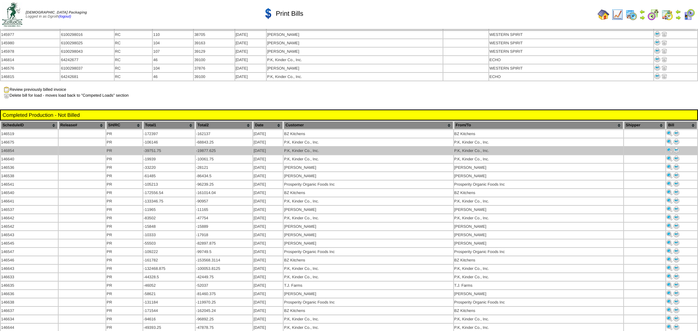
scroll to position [1282, 0]
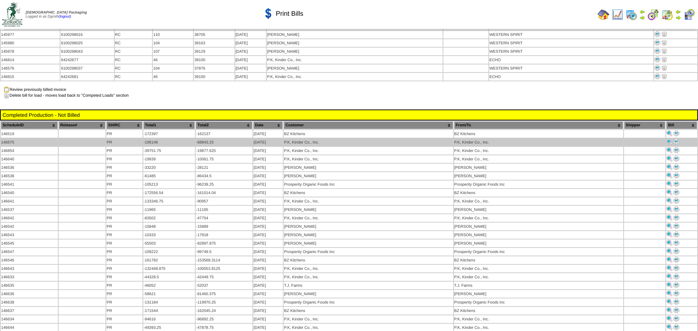
click at [677, 139] on img at bounding box center [676, 142] width 6 height 6
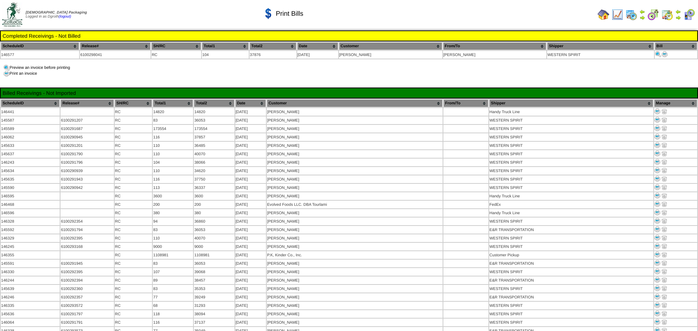
scroll to position [1282, 0]
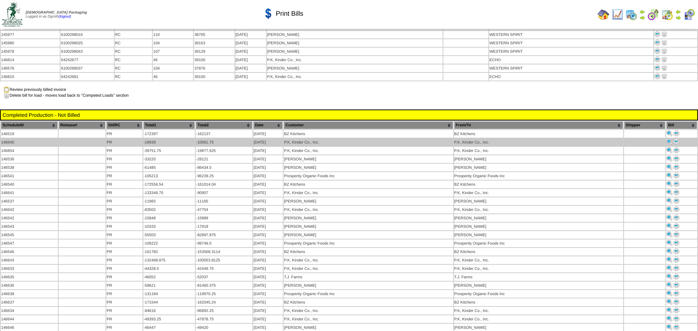
click at [674, 139] on img at bounding box center [676, 142] width 6 height 6
click at [676, 139] on img at bounding box center [676, 142] width 6 height 6
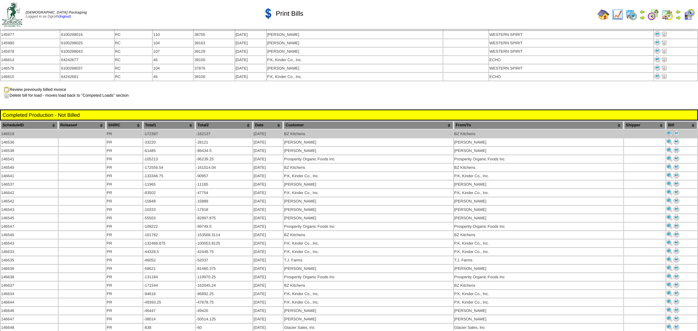
scroll to position [1282, 0]
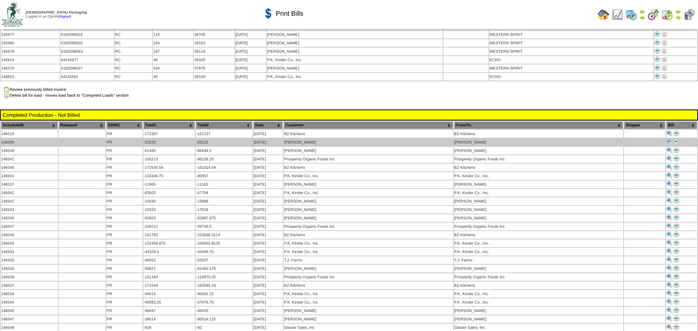
click at [677, 139] on img at bounding box center [676, 142] width 6 height 6
click at [676, 139] on img at bounding box center [676, 142] width 6 height 6
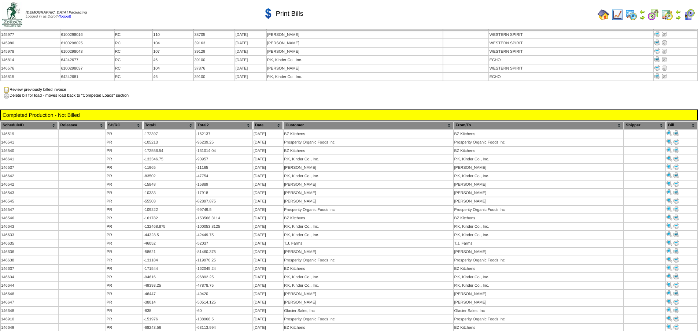
scroll to position [1282, 0]
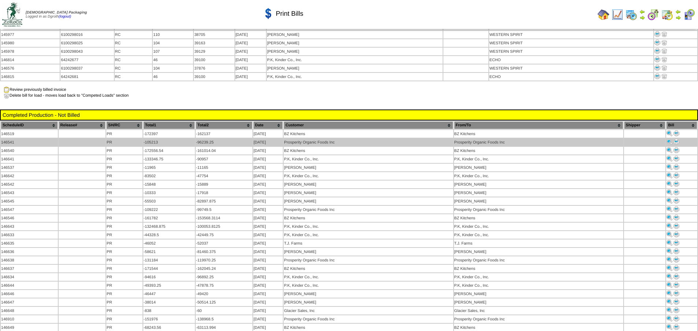
click at [676, 139] on img at bounding box center [676, 142] width 6 height 6
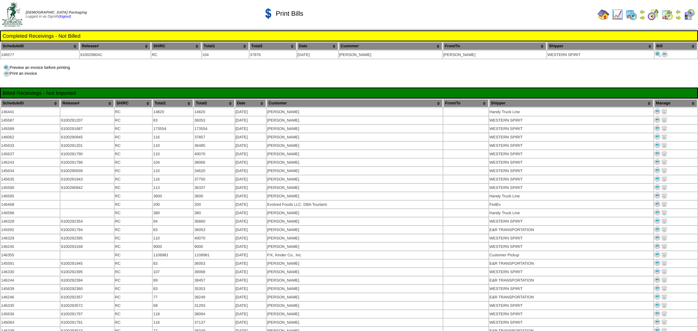
scroll to position [1282, 0]
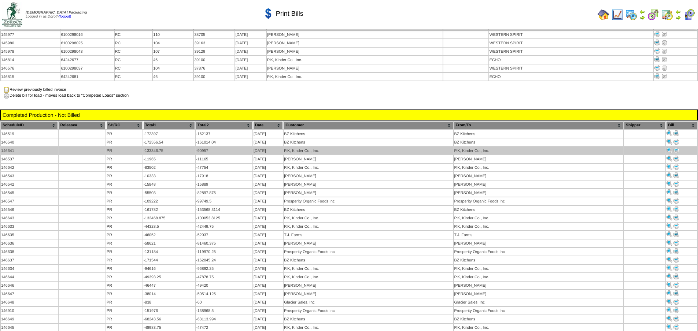
click at [677, 147] on img at bounding box center [676, 150] width 6 height 6
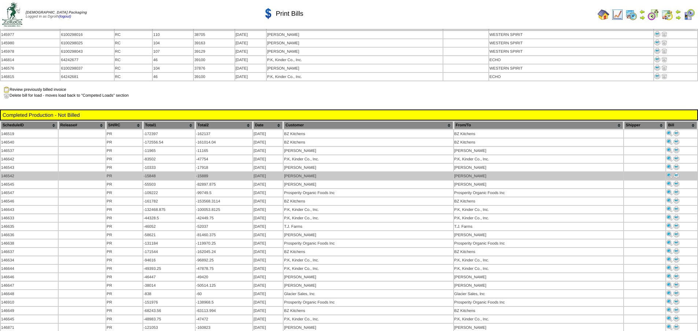
scroll to position [1282, 0]
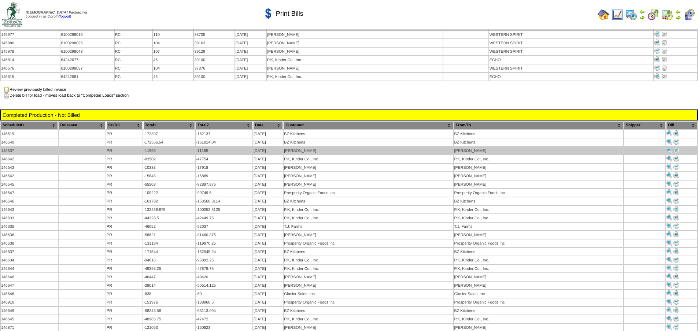
click at [677, 147] on img at bounding box center [676, 150] width 6 height 6
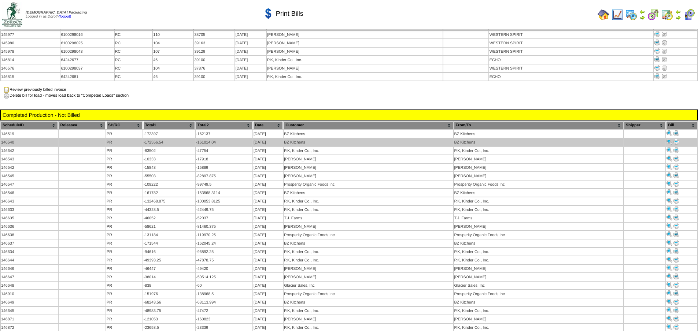
scroll to position [1282, 0]
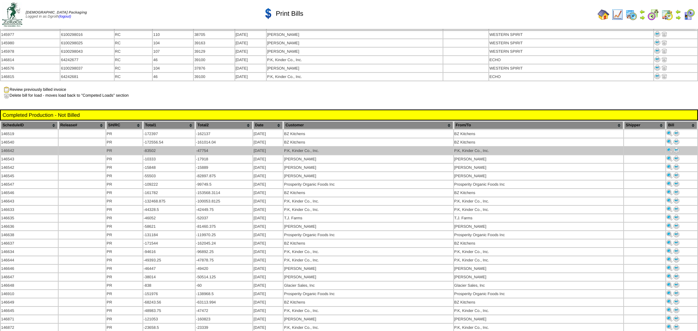
click at [675, 147] on img at bounding box center [676, 150] width 6 height 6
click at [678, 147] on img at bounding box center [676, 150] width 6 height 6
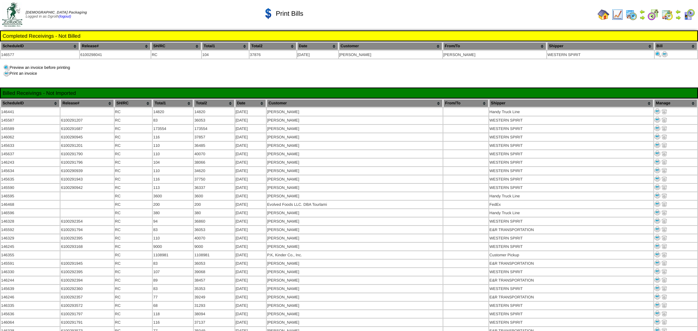
scroll to position [1282, 0]
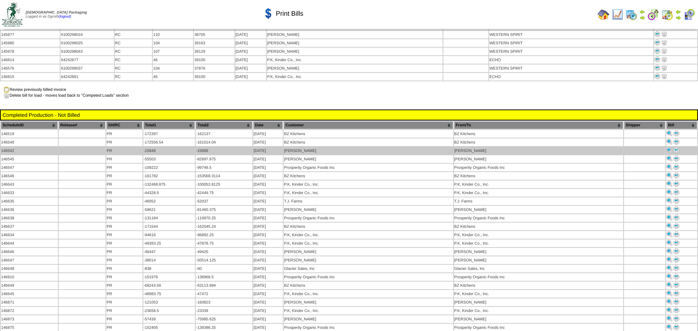
click at [677, 147] on img at bounding box center [676, 150] width 6 height 6
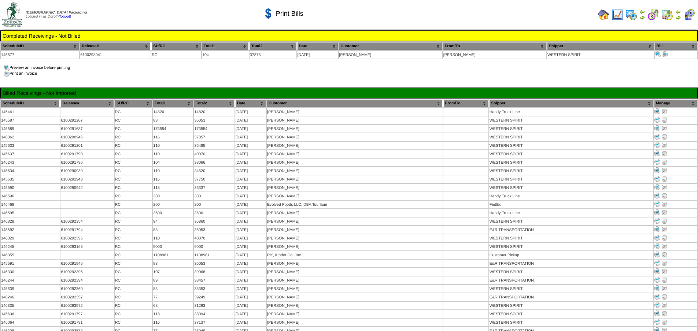
scroll to position [1282, 0]
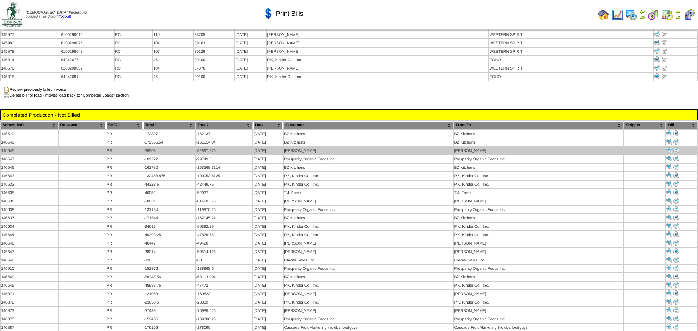
click at [677, 147] on img at bounding box center [676, 150] width 6 height 6
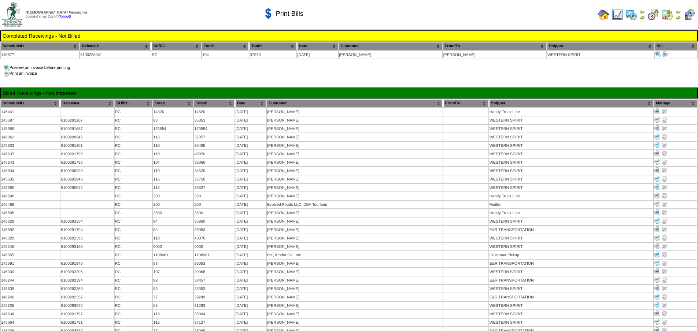
scroll to position [1282, 0]
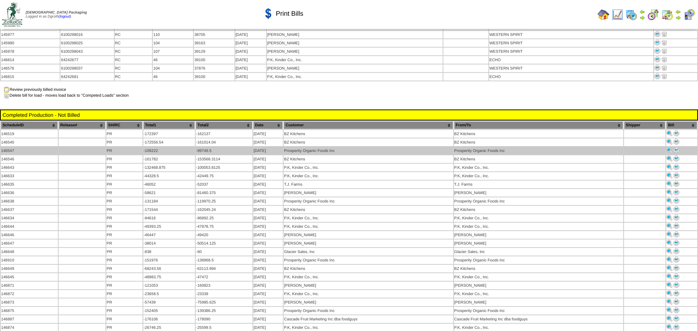
click at [677, 147] on img at bounding box center [676, 150] width 6 height 6
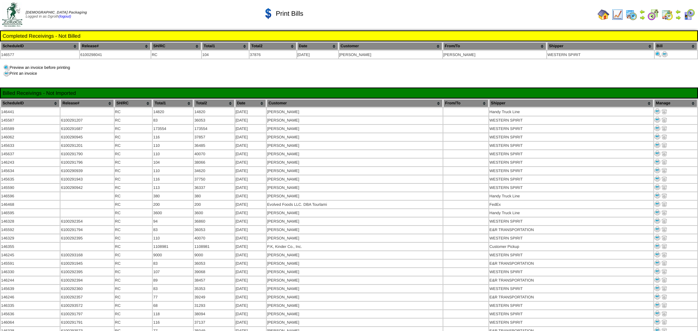
scroll to position [1282, 0]
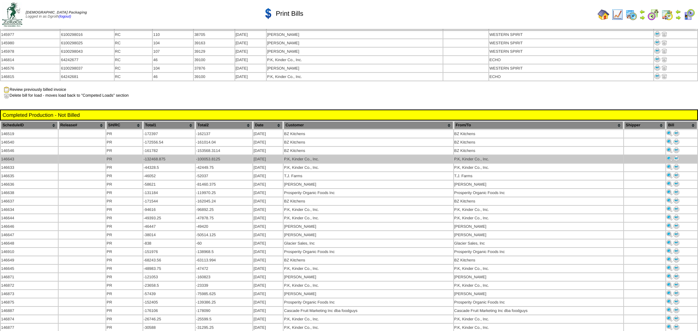
click at [679, 156] on img at bounding box center [676, 159] width 6 height 6
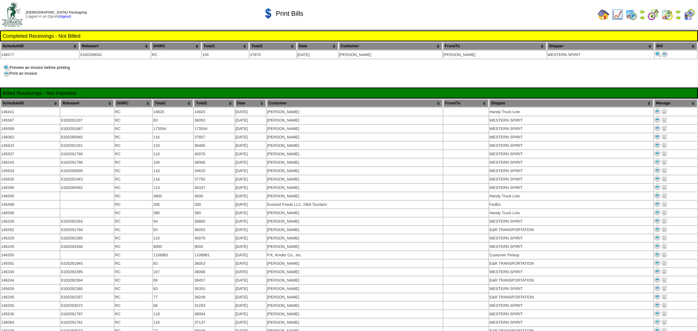
scroll to position [1282, 0]
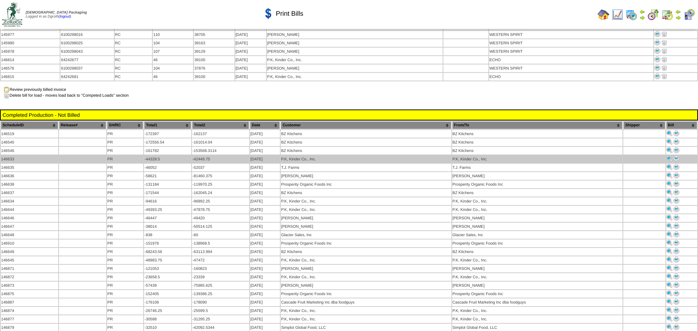
click at [677, 156] on img at bounding box center [676, 159] width 6 height 6
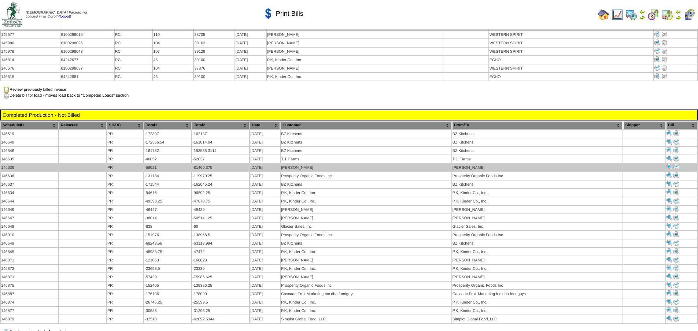
scroll to position [1282, 0]
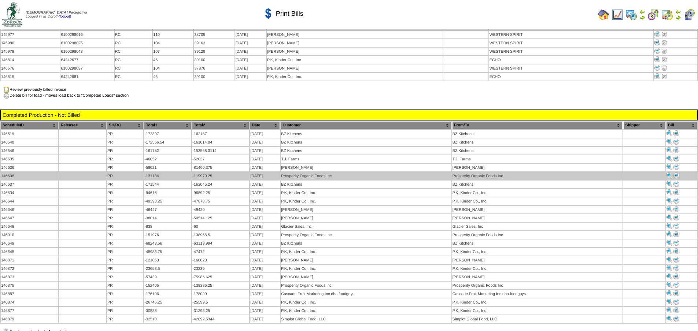
click at [676, 173] on img at bounding box center [676, 176] width 6 height 6
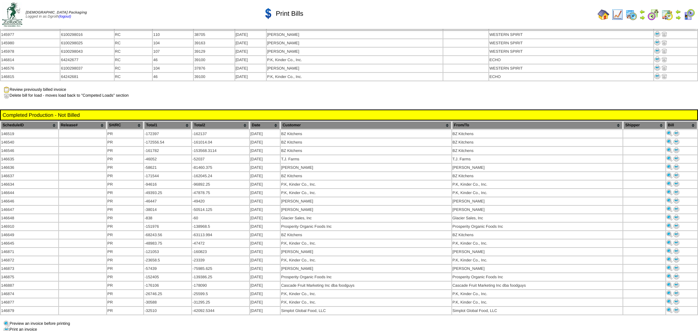
scroll to position [1282, 0]
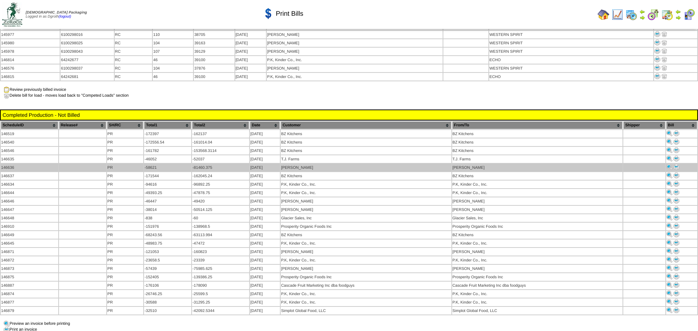
click at [676, 164] on img at bounding box center [676, 167] width 6 height 6
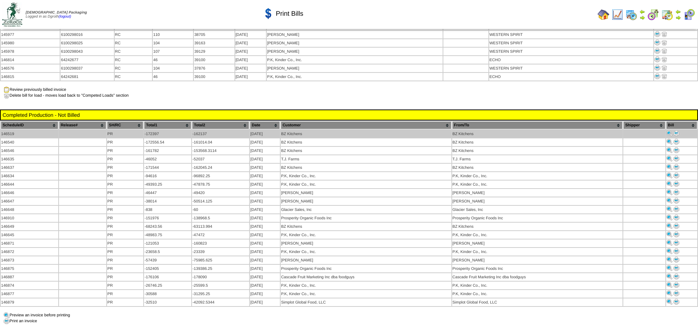
scroll to position [1282, 0]
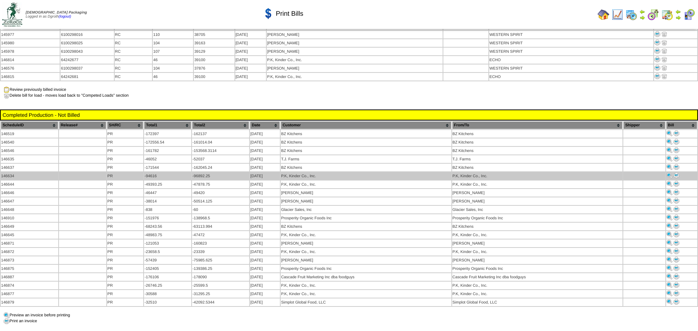
click at [676, 173] on img at bounding box center [676, 176] width 6 height 6
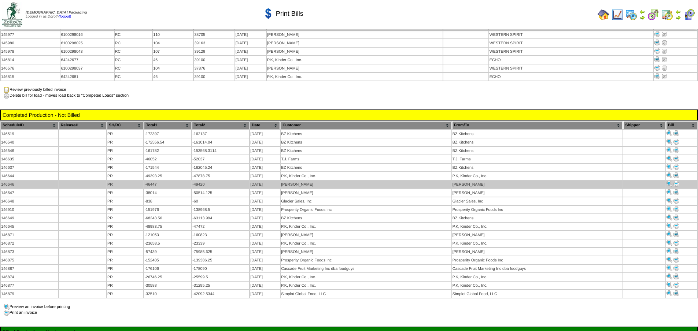
scroll to position [1282, 0]
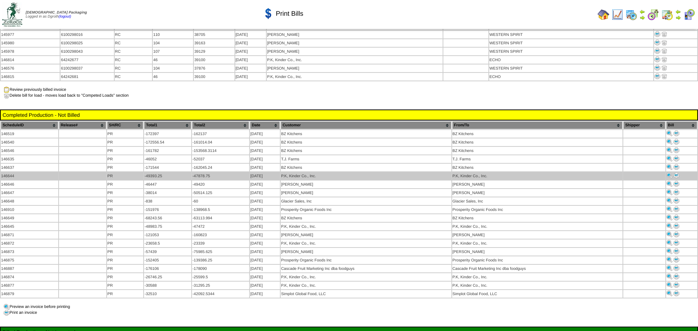
click at [674, 173] on img at bounding box center [676, 176] width 6 height 6
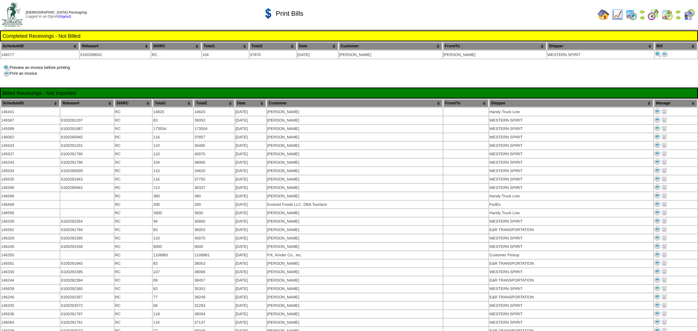
scroll to position [1282, 0]
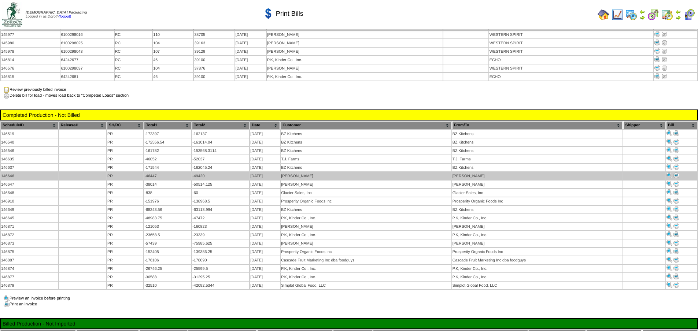
click at [677, 173] on img at bounding box center [676, 176] width 6 height 6
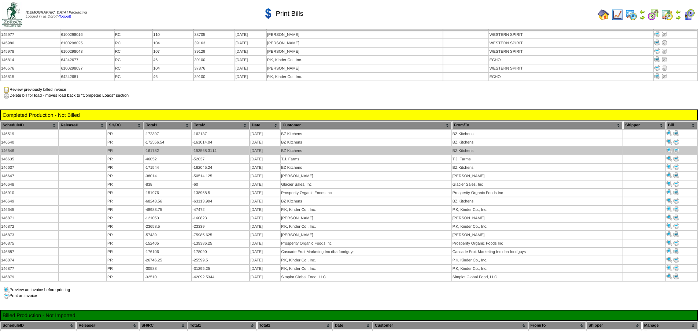
scroll to position [1282, 0]
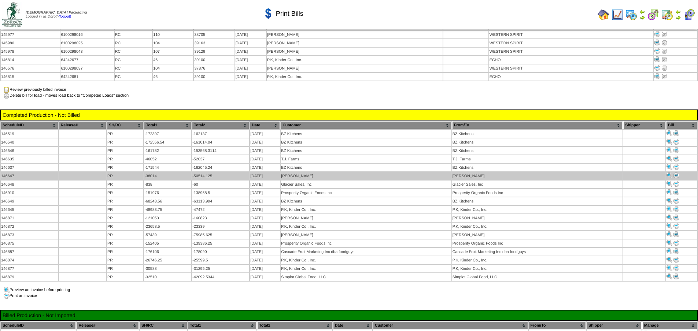
click at [675, 173] on img at bounding box center [676, 176] width 6 height 6
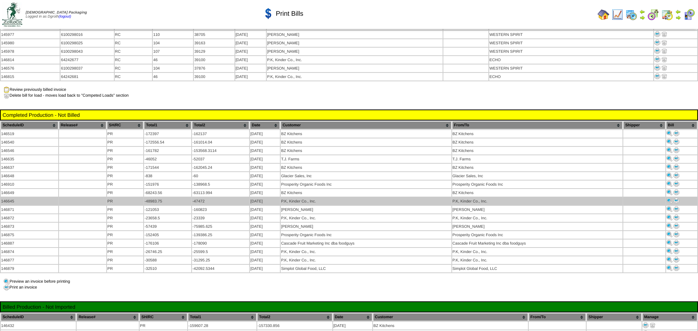
scroll to position [1282, 0]
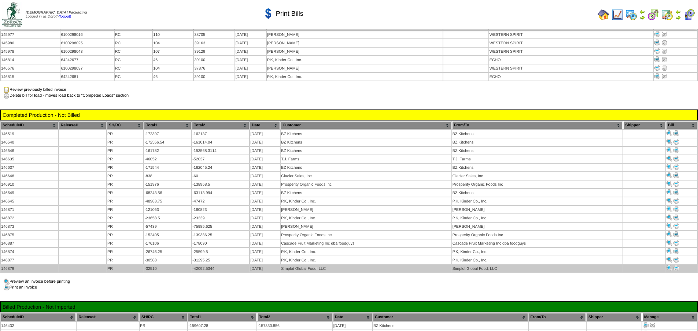
click at [677, 265] on img at bounding box center [676, 268] width 6 height 6
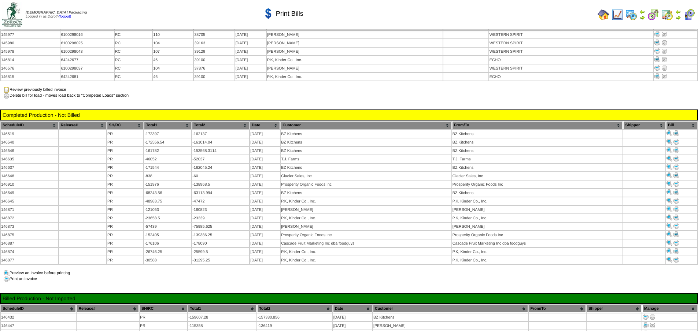
scroll to position [1282, 0]
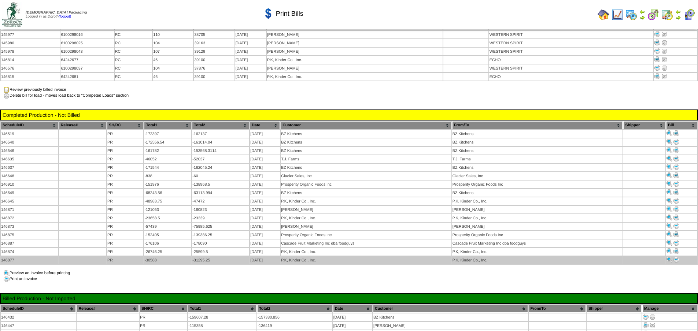
click at [677, 257] on img at bounding box center [676, 260] width 6 height 6
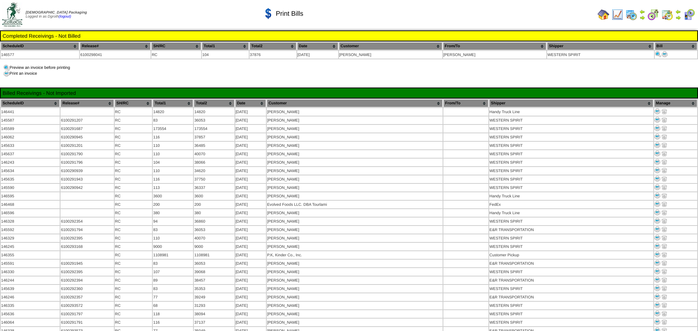
scroll to position [1282, 0]
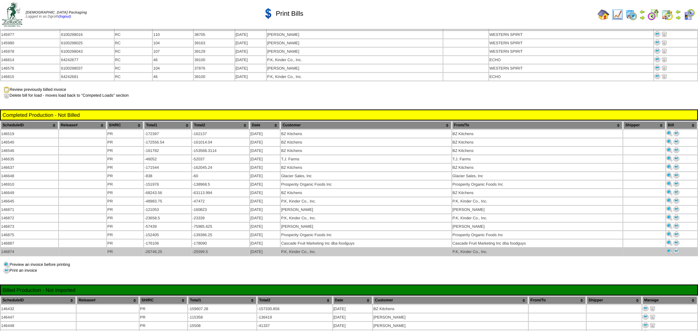
click at [678, 248] on img at bounding box center [676, 251] width 6 height 6
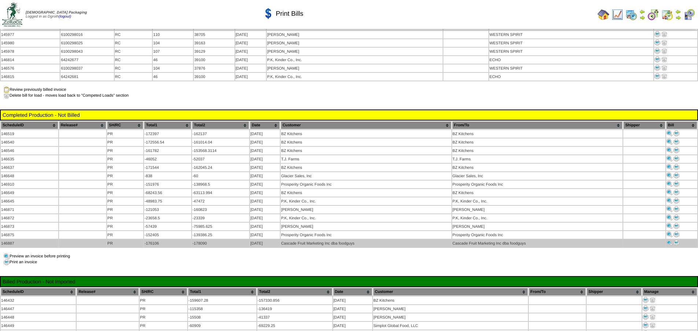
scroll to position [1282, 0]
click at [676, 240] on img at bounding box center [676, 243] width 6 height 6
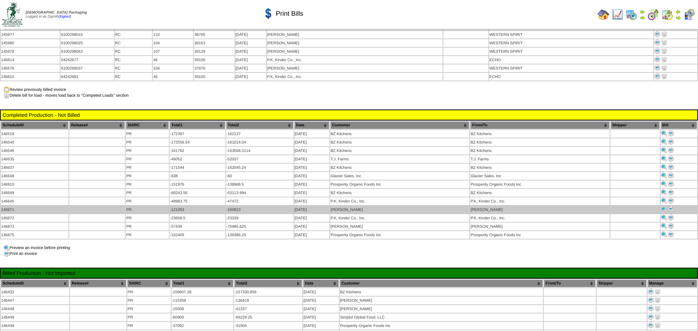
scroll to position [1282, 0]
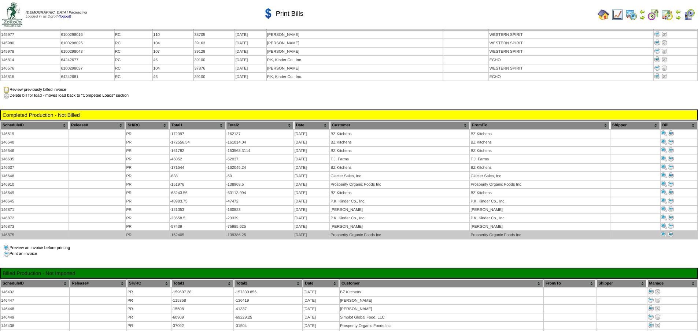
click at [673, 232] on img at bounding box center [671, 235] width 6 height 6
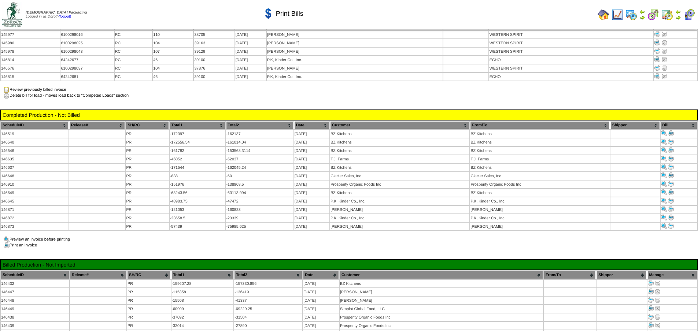
scroll to position [1282, 0]
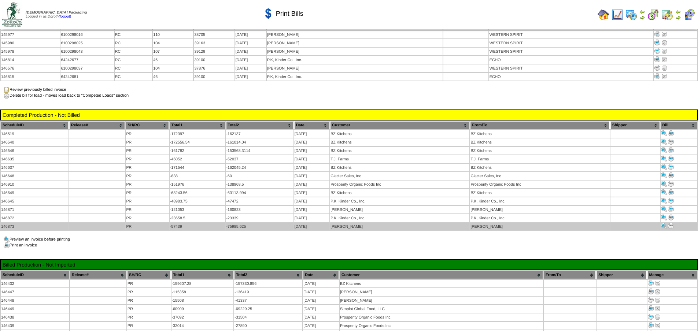
click at [670, 223] on img at bounding box center [671, 226] width 6 height 6
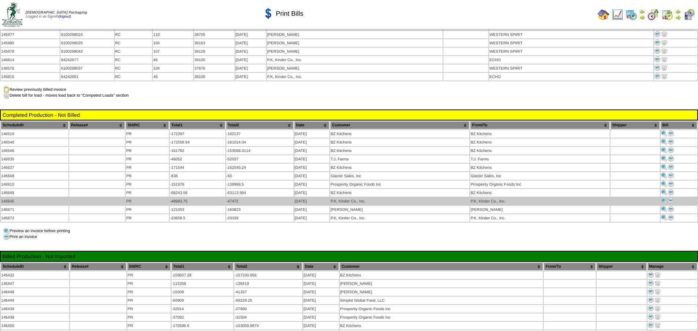
scroll to position [1282, 0]
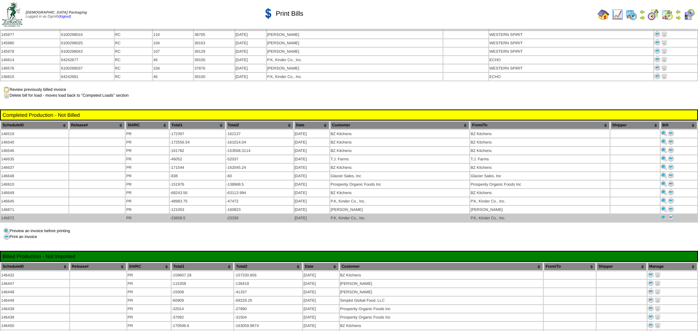
click at [671, 215] on img at bounding box center [671, 218] width 6 height 6
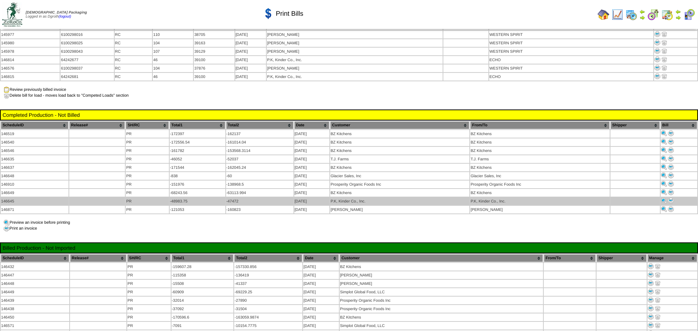
scroll to position [1282, 0]
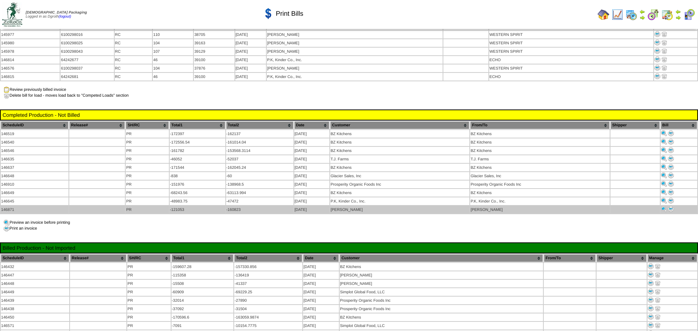
click at [672, 206] on img at bounding box center [671, 209] width 6 height 6
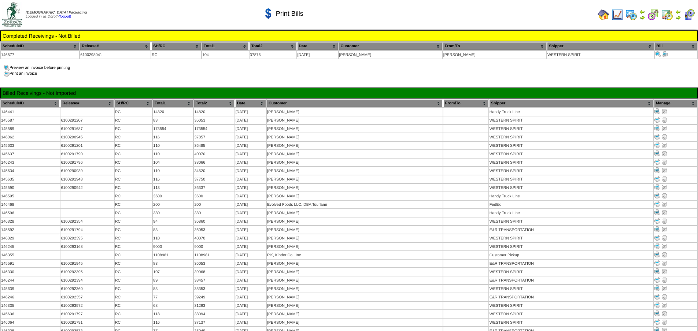
scroll to position [1282, 0]
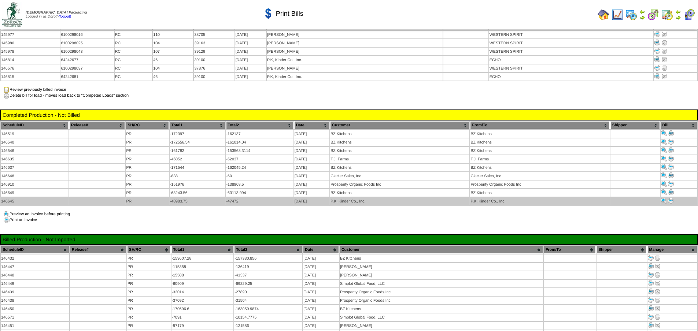
click at [673, 198] on img at bounding box center [671, 201] width 6 height 6
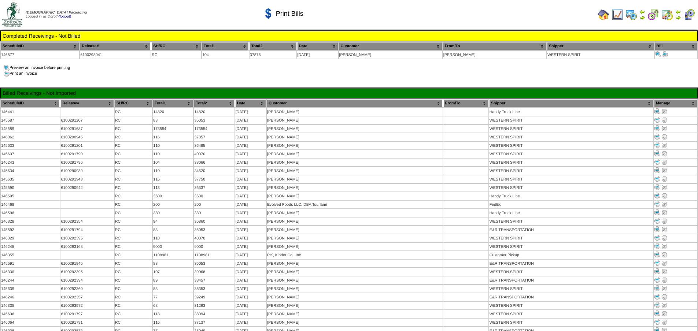
scroll to position [1282, 0]
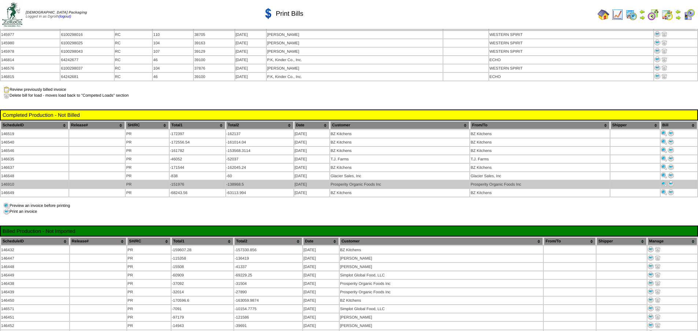
click at [671, 181] on img at bounding box center [671, 184] width 6 height 6
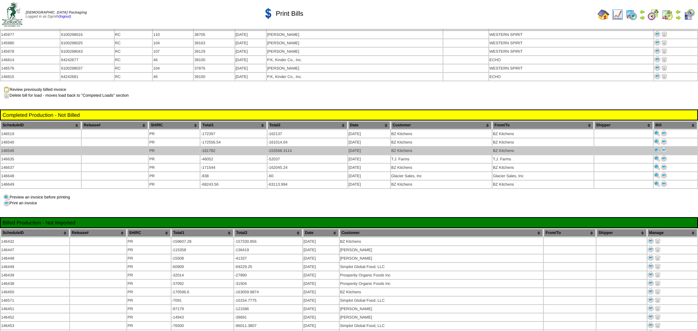
scroll to position [1282, 0]
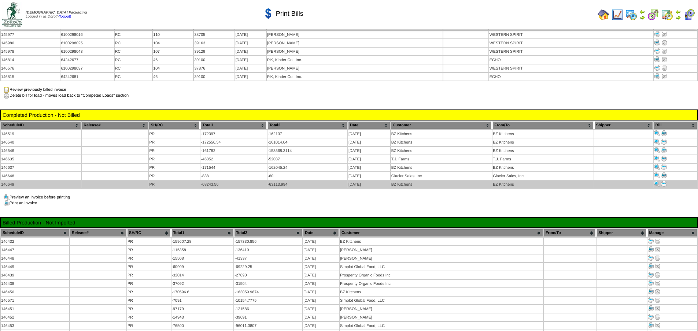
click at [665, 181] on img at bounding box center [664, 184] width 6 height 6
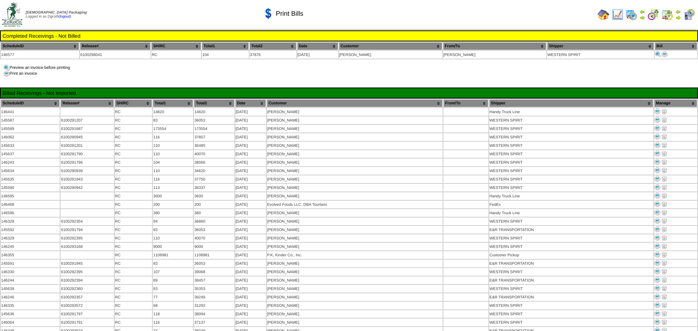
scroll to position [1282, 0]
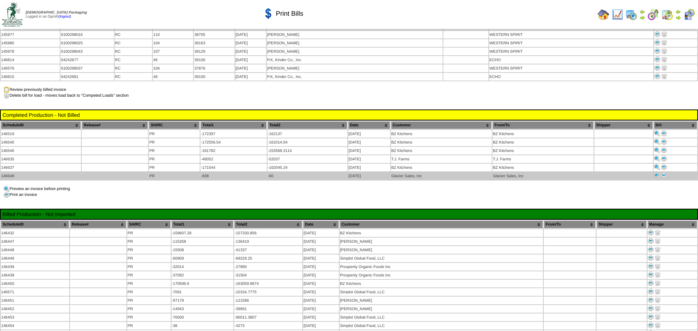
click at [663, 173] on img at bounding box center [664, 176] width 6 height 6
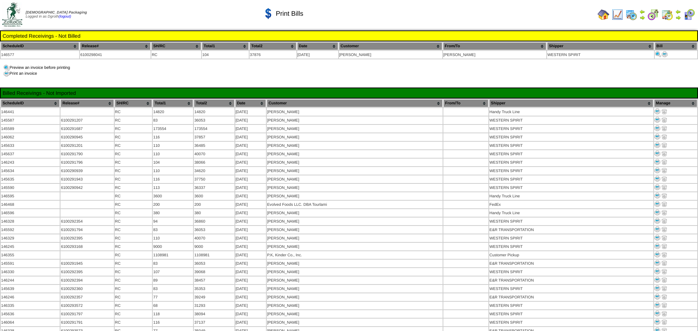
scroll to position [1282, 0]
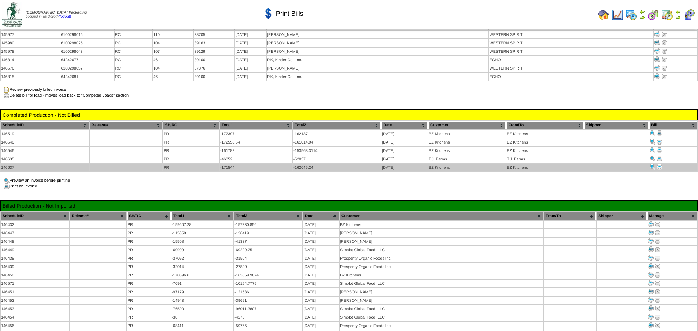
click at [660, 164] on img at bounding box center [660, 167] width 6 height 6
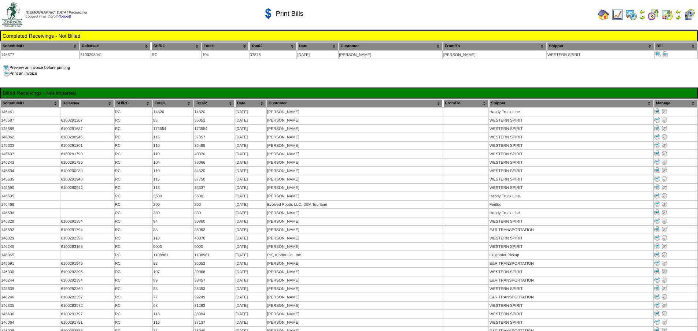
scroll to position [1282, 0]
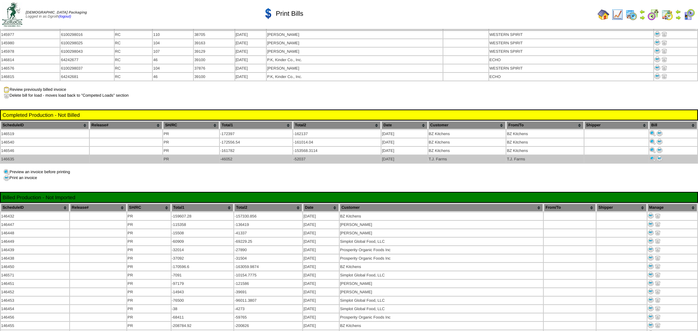
click at [661, 156] on img at bounding box center [660, 159] width 6 height 6
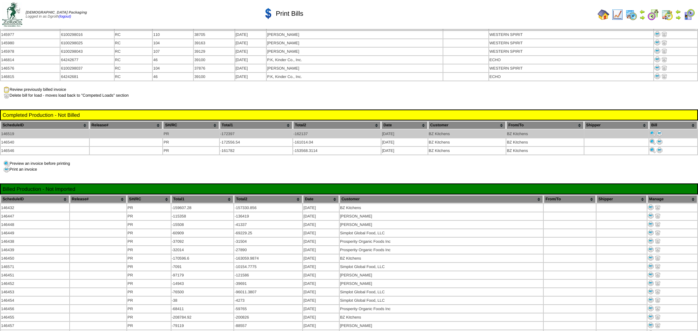
scroll to position [1282, 0]
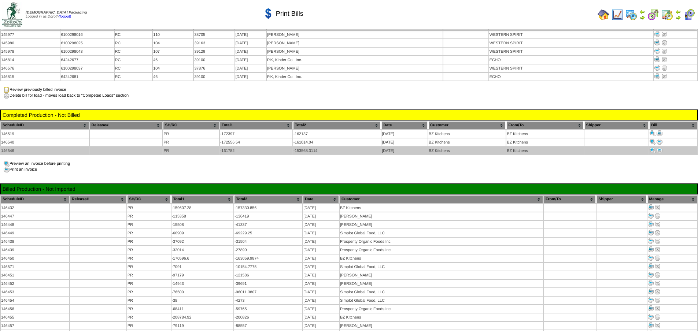
click at [660, 147] on img at bounding box center [660, 150] width 6 height 6
